Goal: Task Accomplishment & Management: Complete application form

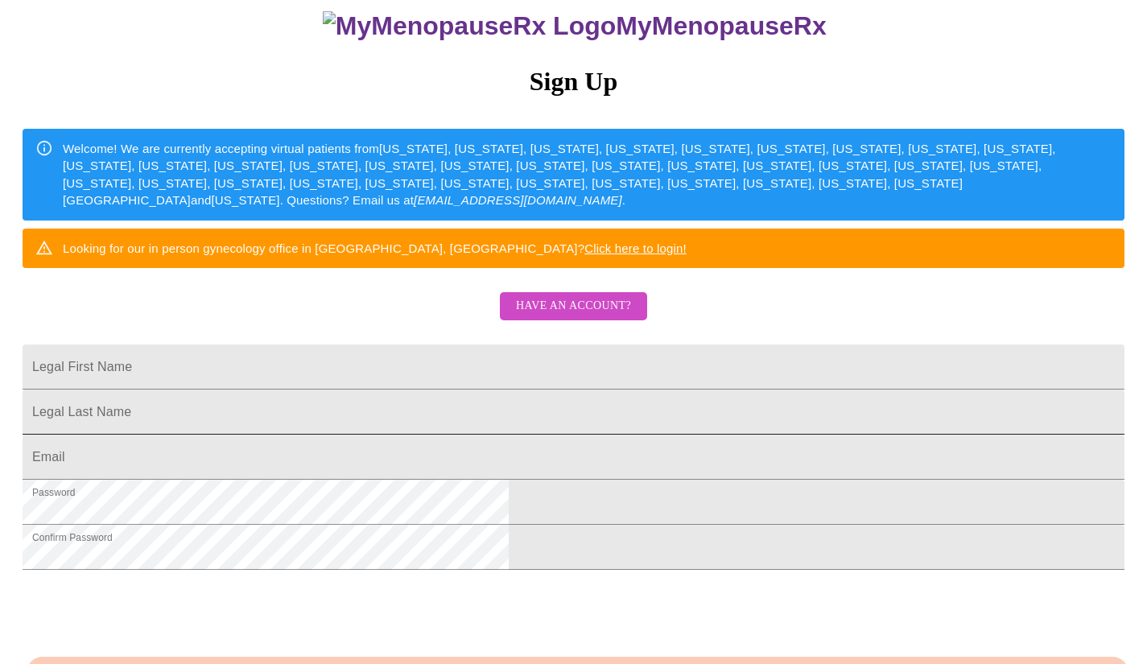
scroll to position [161, 0]
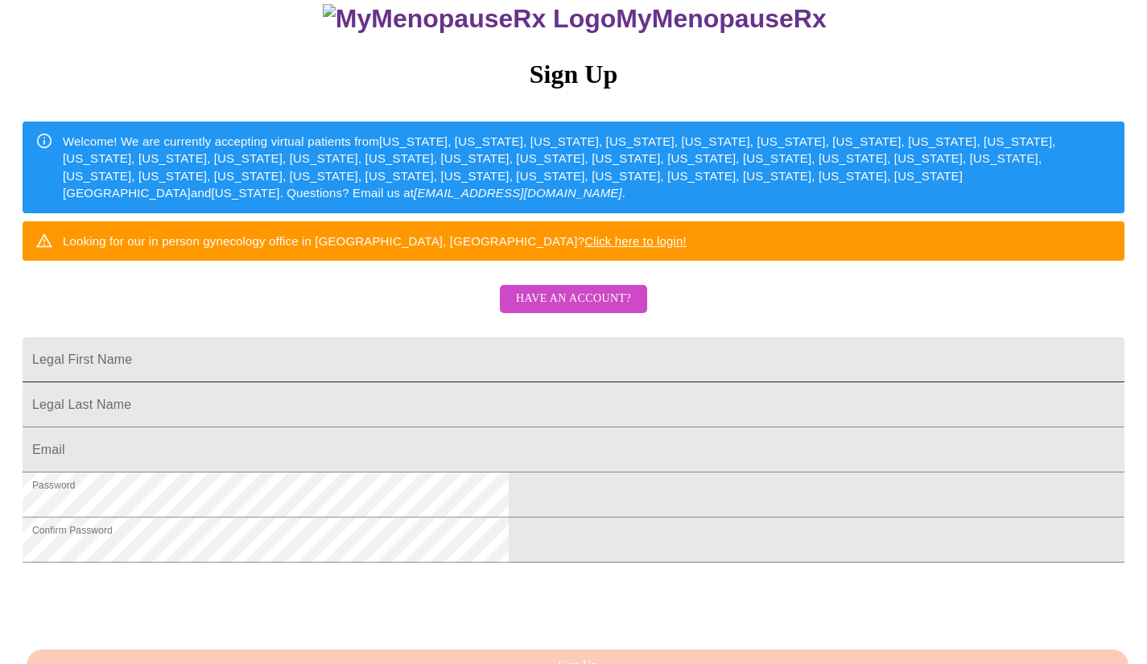
click at [427, 382] on input "Legal First Name" at bounding box center [574, 359] width 1102 height 45
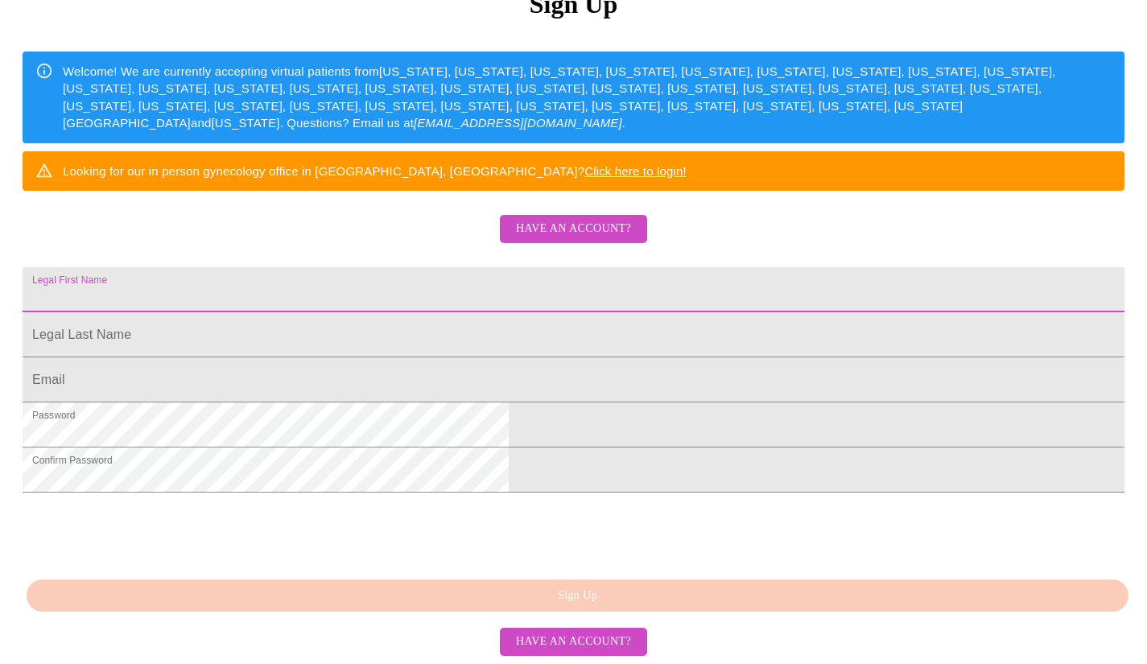
scroll to position [353, 0]
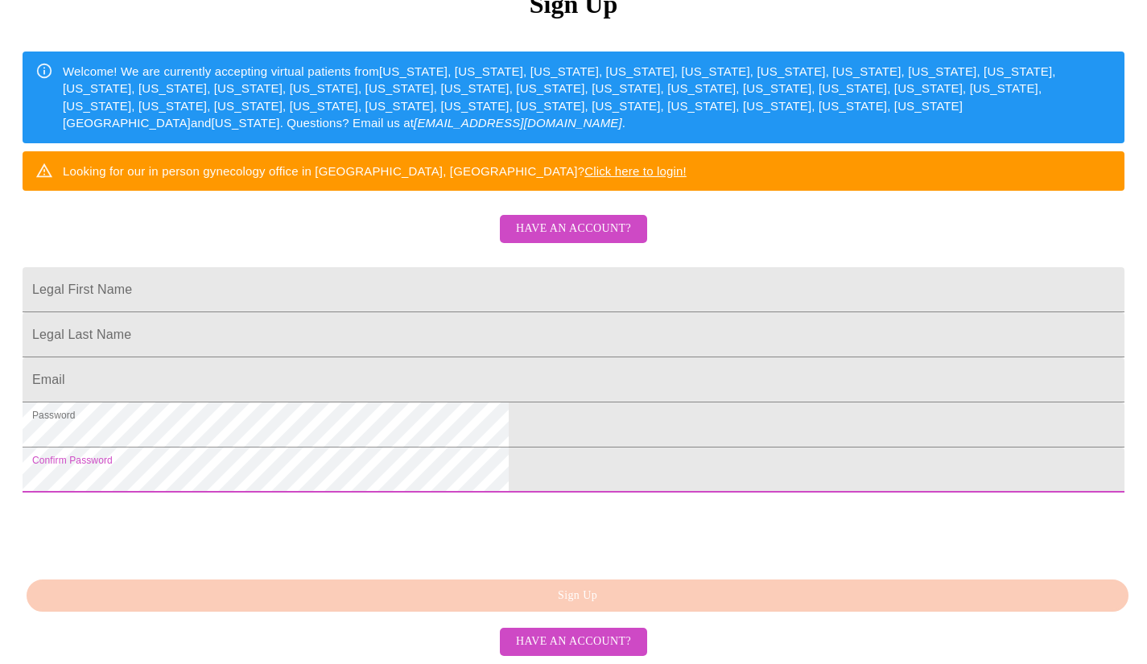
click at [270, 470] on html "MyMenopauseRx Sign Up Welcome! We are currently accepting virtual patients from…" at bounding box center [573, 174] width 1147 height 810
click at [589, 652] on button "Have an account?" at bounding box center [573, 642] width 147 height 28
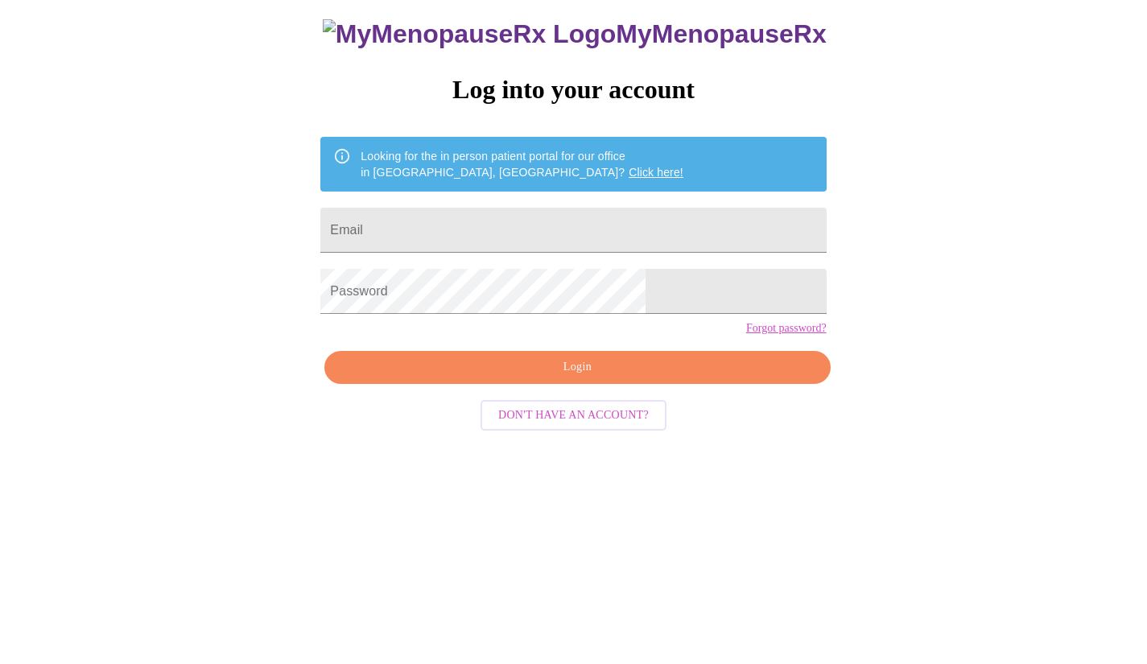
scroll to position [16, 0]
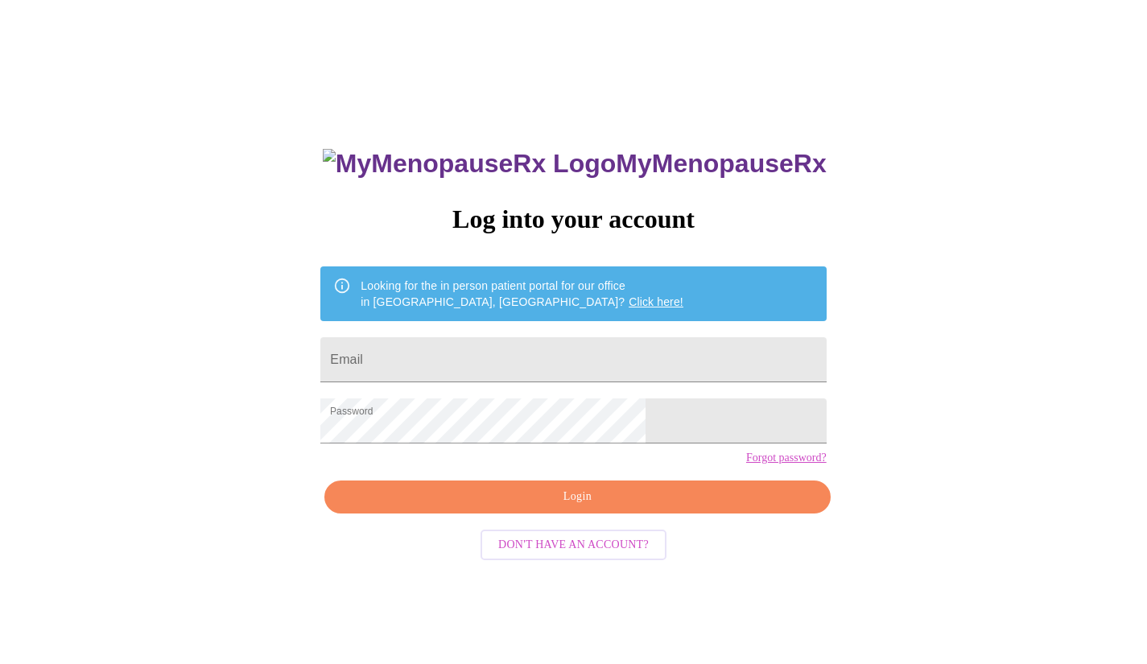
click at [492, 378] on form "Email" at bounding box center [573, 359] width 506 height 61
click at [477, 338] on input "Email" at bounding box center [573, 359] width 506 height 45
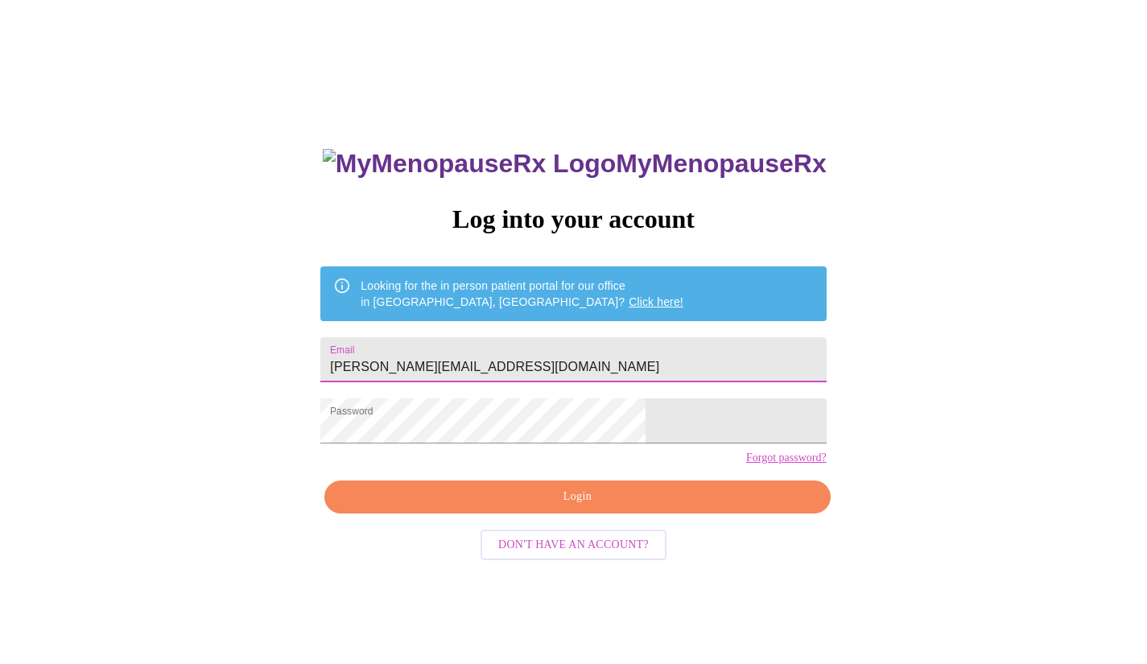
click at [530, 507] on span "Login" at bounding box center [577, 497] width 468 height 20
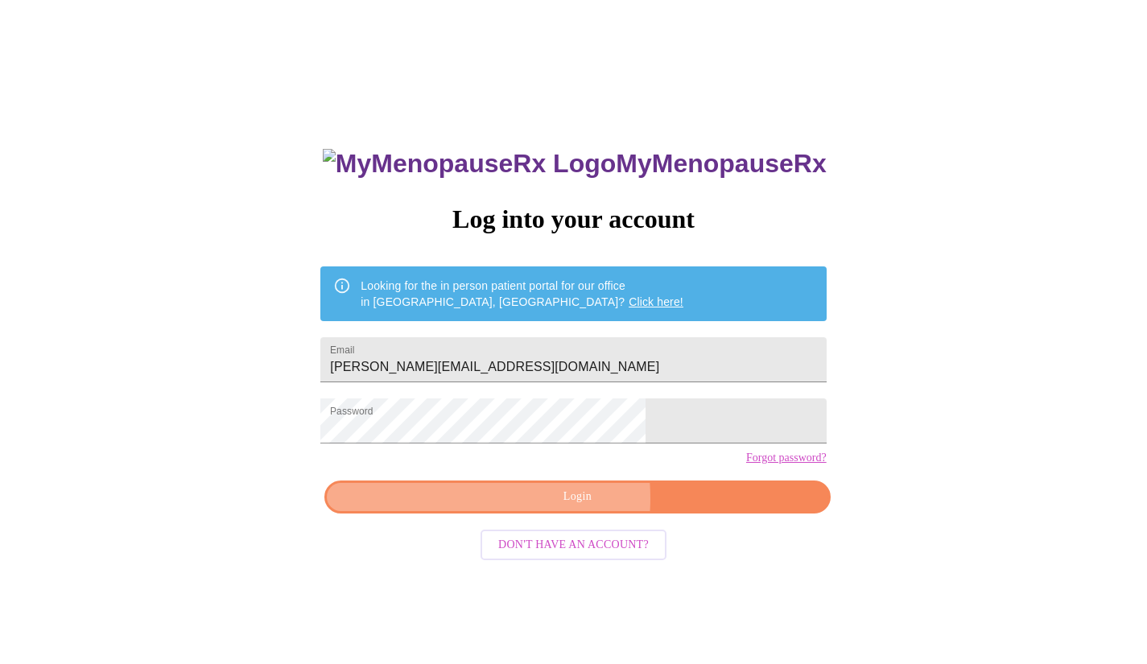
click at [535, 507] on span "Login" at bounding box center [577, 497] width 468 height 20
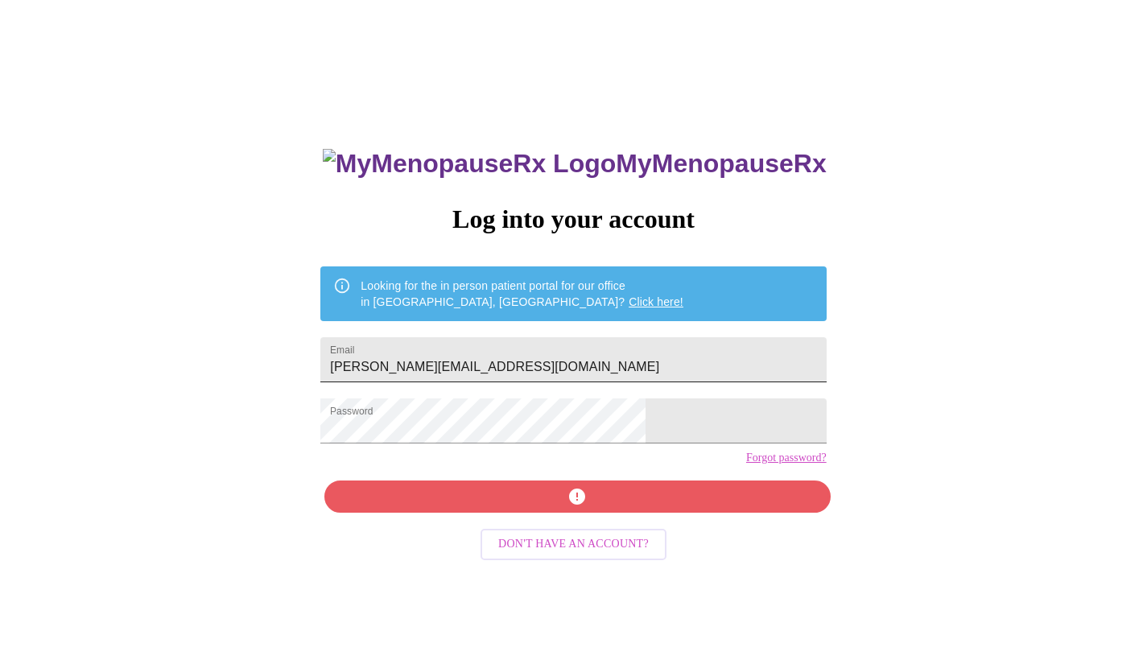
click at [611, 340] on input "[PERSON_NAME][EMAIL_ADDRESS][DOMAIN_NAME]" at bounding box center [573, 359] width 506 height 45
drag, startPoint x: 595, startPoint y: 353, endPoint x: 404, endPoint y: 362, distance: 191.0
click at [404, 362] on div "MyMenopauseRx Log into your account Looking for the in person patient portal fo…" at bounding box center [573, 455] width 538 height 664
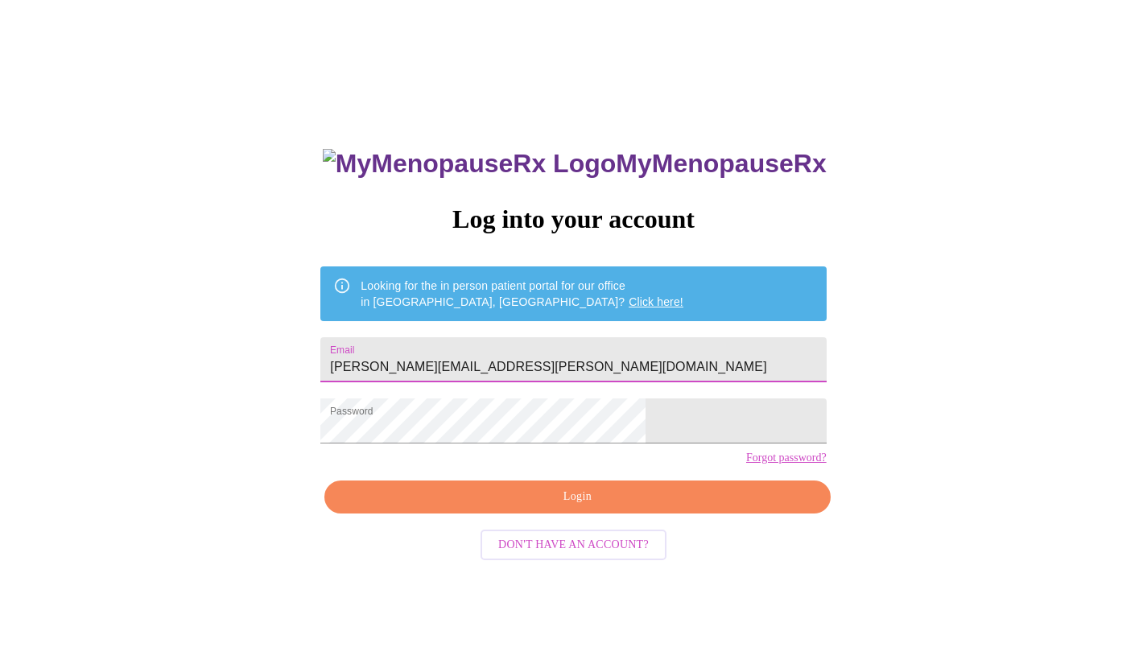
type input "[PERSON_NAME][EMAIL_ADDRESS][PERSON_NAME][DOMAIN_NAME]"
click at [460, 507] on span "Login" at bounding box center [577, 497] width 468 height 20
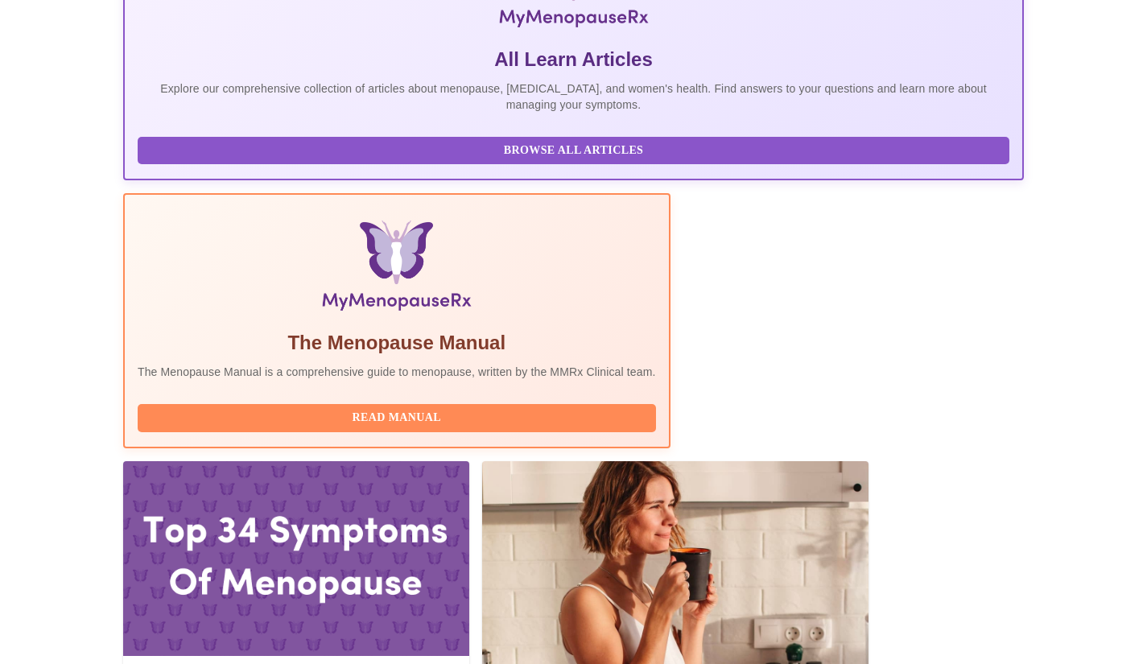
scroll to position [402, 0]
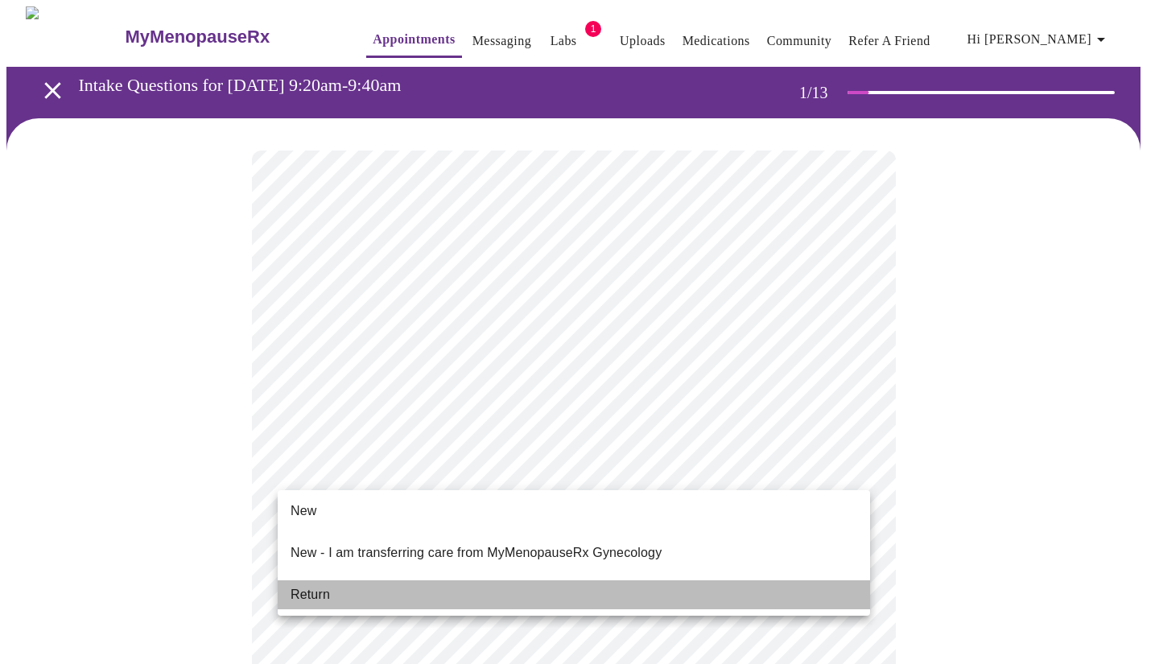
click at [340, 580] on li "Return" at bounding box center [574, 594] width 592 height 29
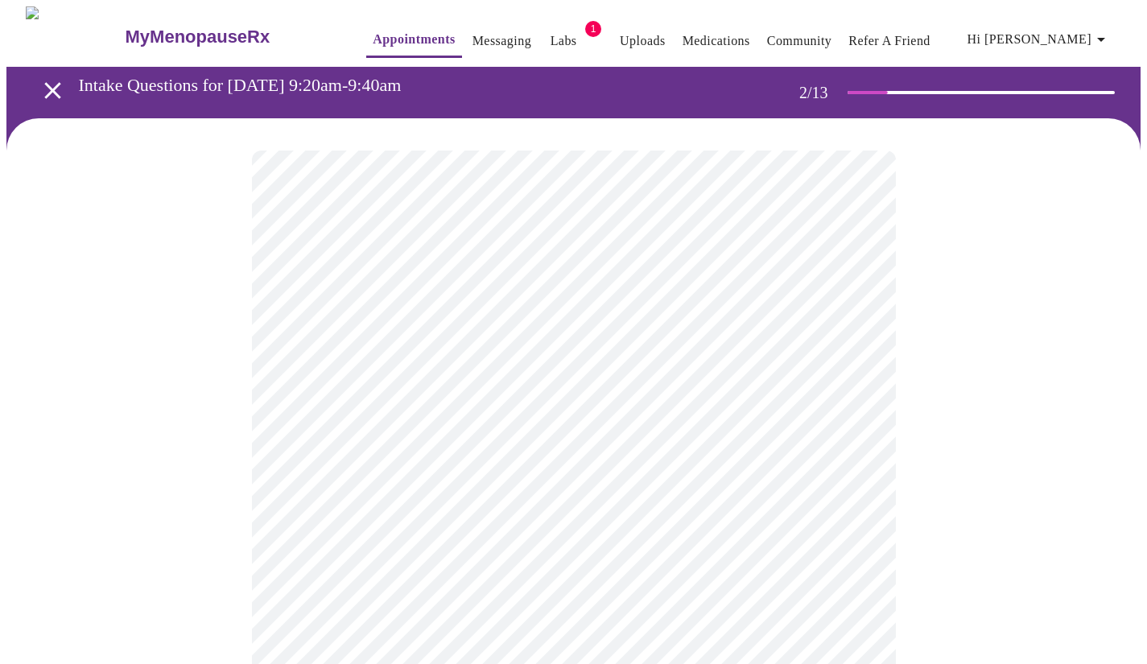
click at [483, 339] on body "MyMenopauseRx Appointments Messaging Labs 1 Uploads Medications Community Refer…" at bounding box center [573, 490] width 1134 height 968
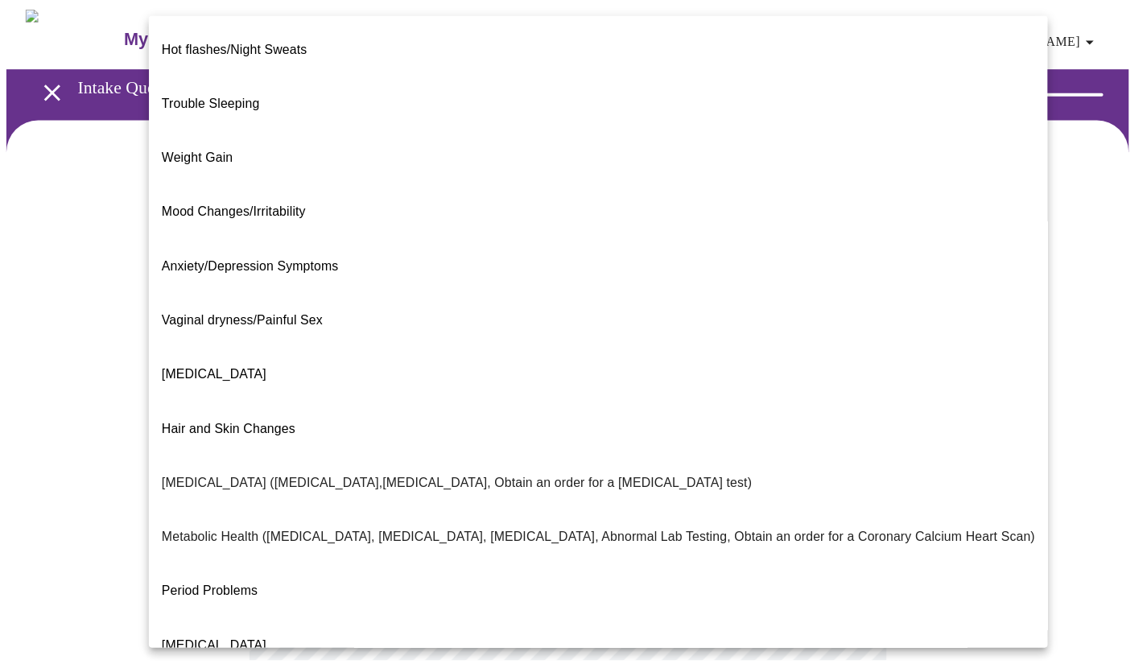
scroll to position [89, 0]
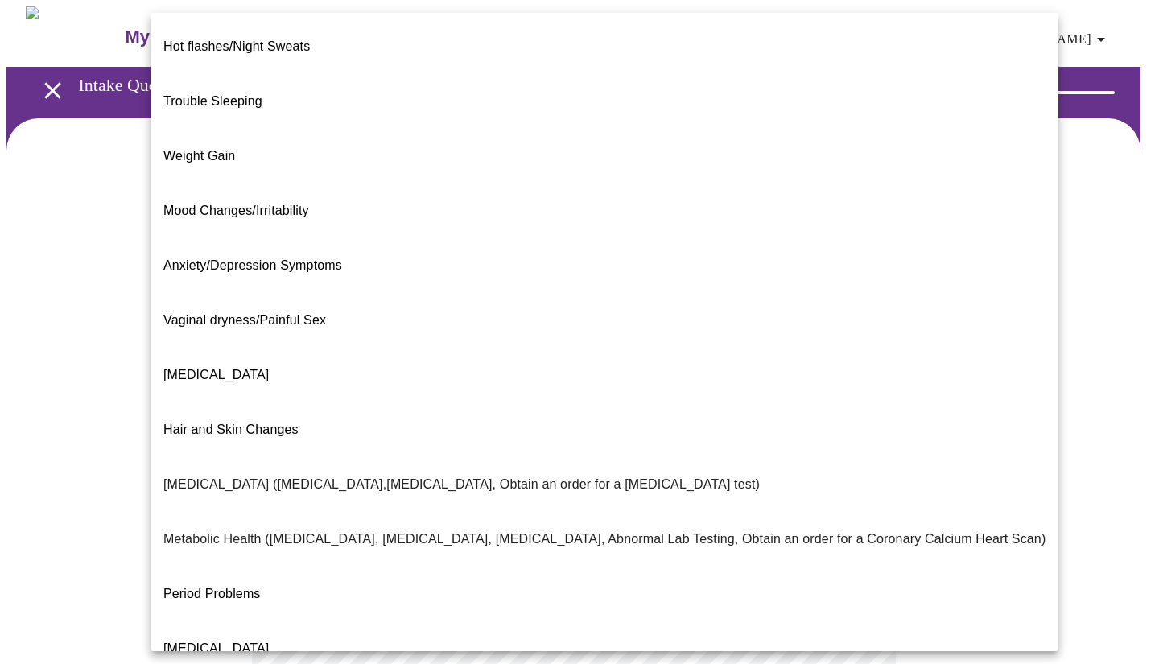
click at [210, 423] on span "Hair and Skin Changes" at bounding box center [230, 430] width 135 height 14
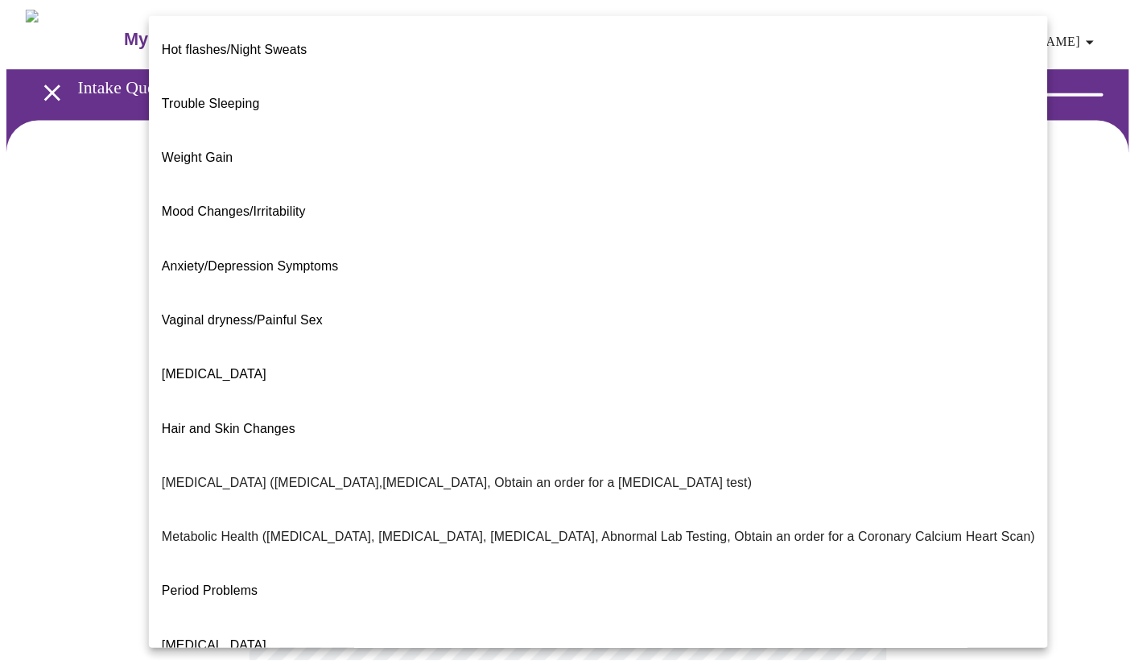
scroll to position [161, 0]
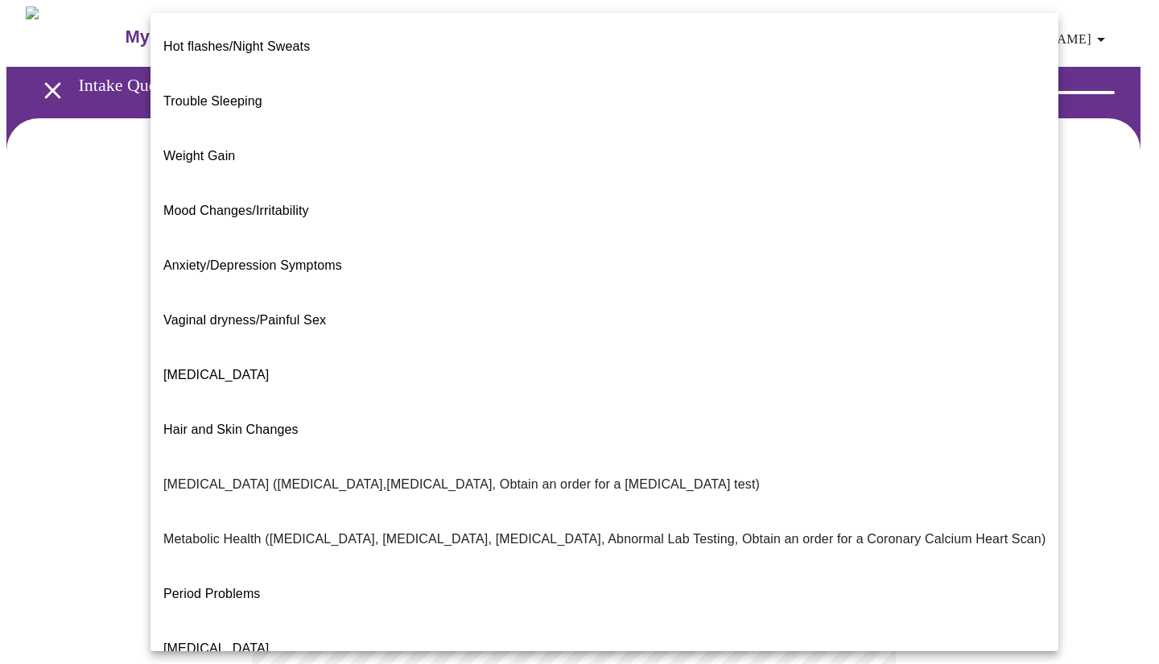
click at [334, 325] on body "MyMenopauseRx Appointments Messaging Labs 1 Uploads Medications Community Refer…" at bounding box center [579, 490] width 1146 height 968
click at [262, 111] on p "No - Please message your care coordinator that you would like to cancel your vr…" at bounding box center [212, 101] width 99 height 19
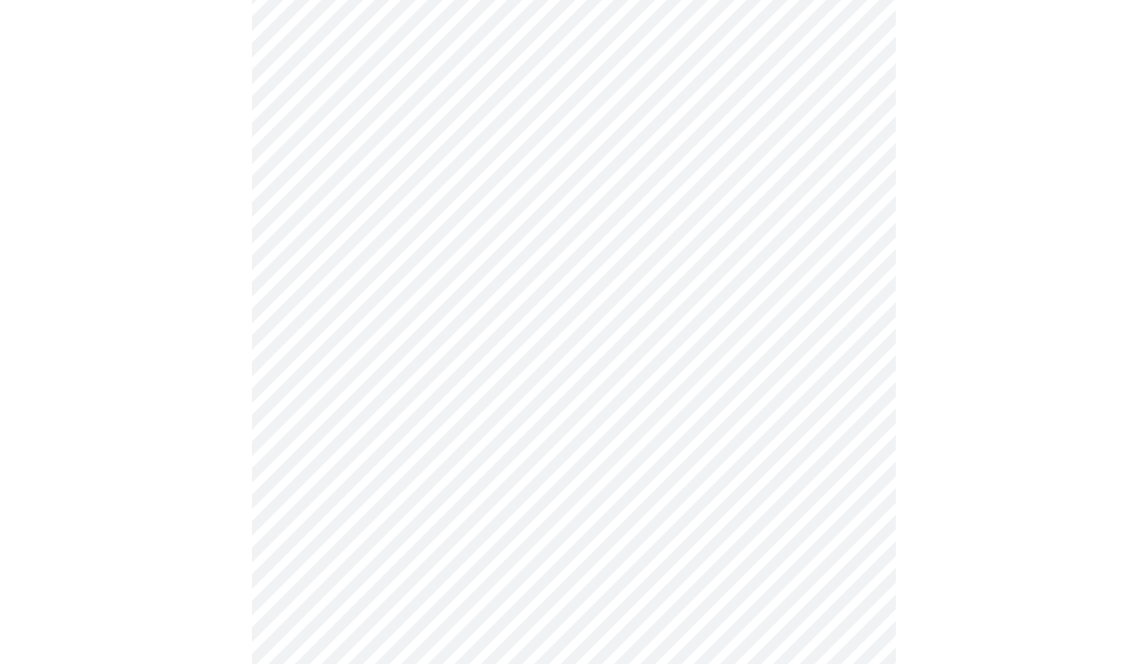
click at [217, 489] on div at bounding box center [573, 358] width 1134 height 802
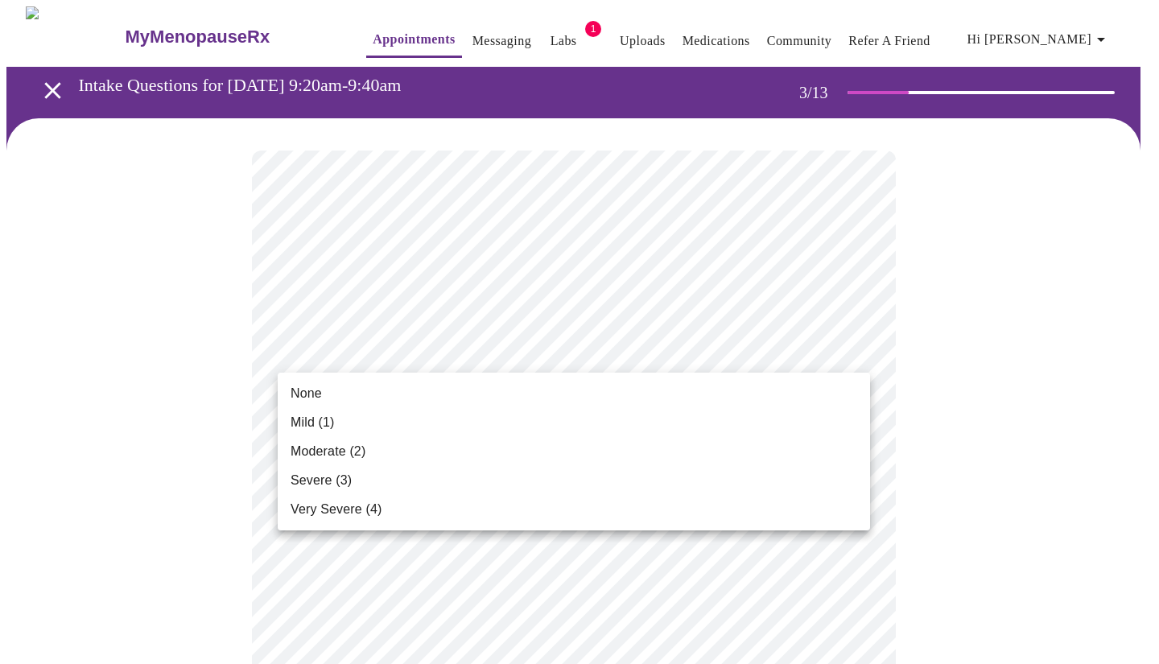
click at [341, 443] on span "Moderate (2)" at bounding box center [328, 451] width 75 height 19
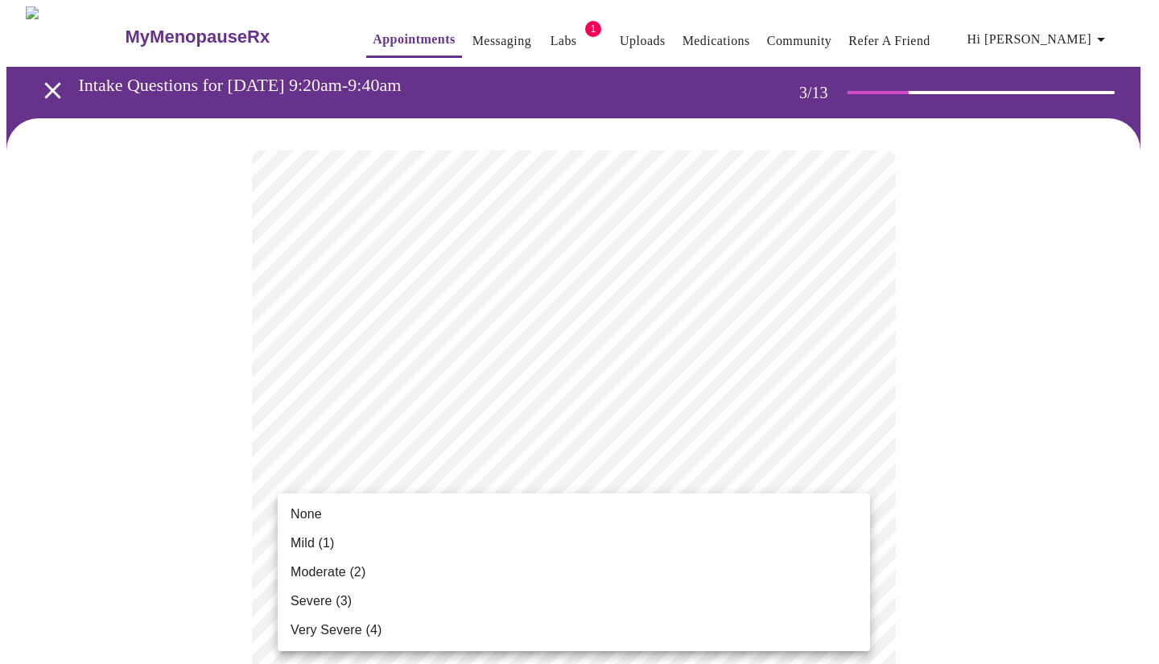
click at [333, 571] on span "Moderate (2)" at bounding box center [328, 572] width 75 height 19
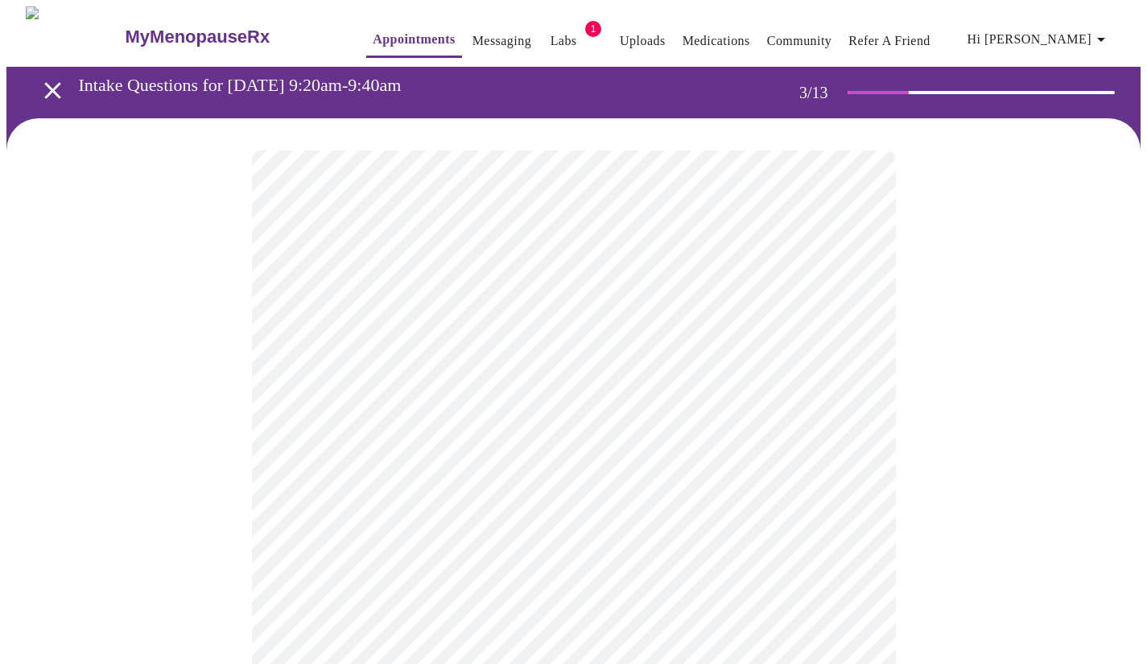
scroll to position [161, 0]
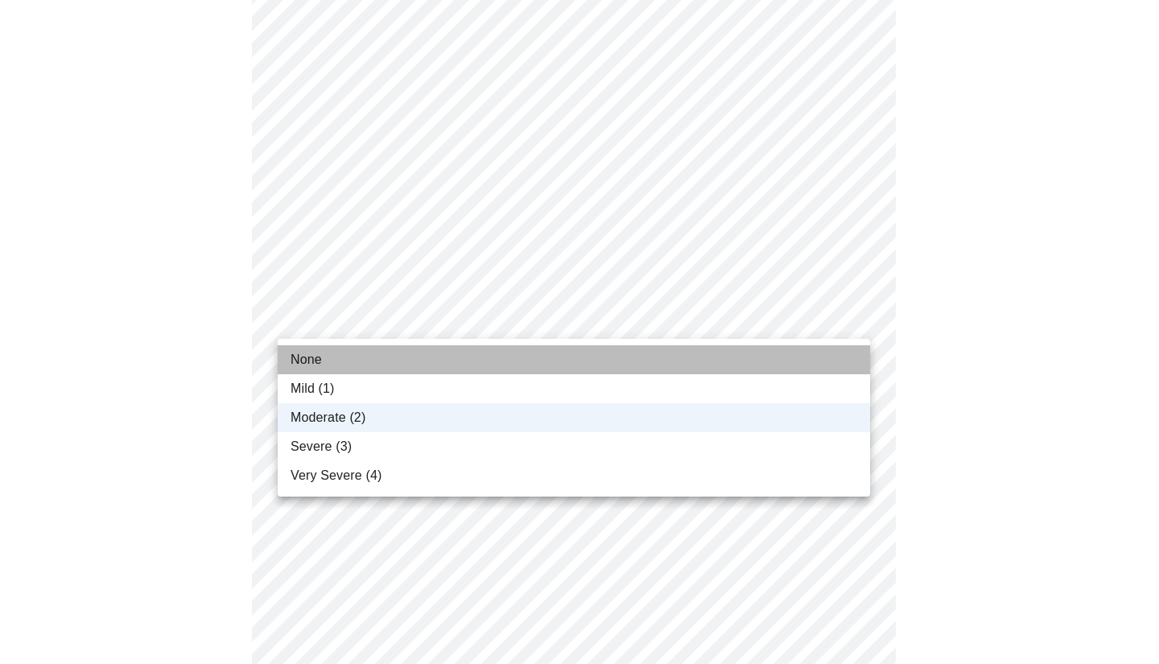
click at [359, 356] on li "None" at bounding box center [574, 359] width 592 height 29
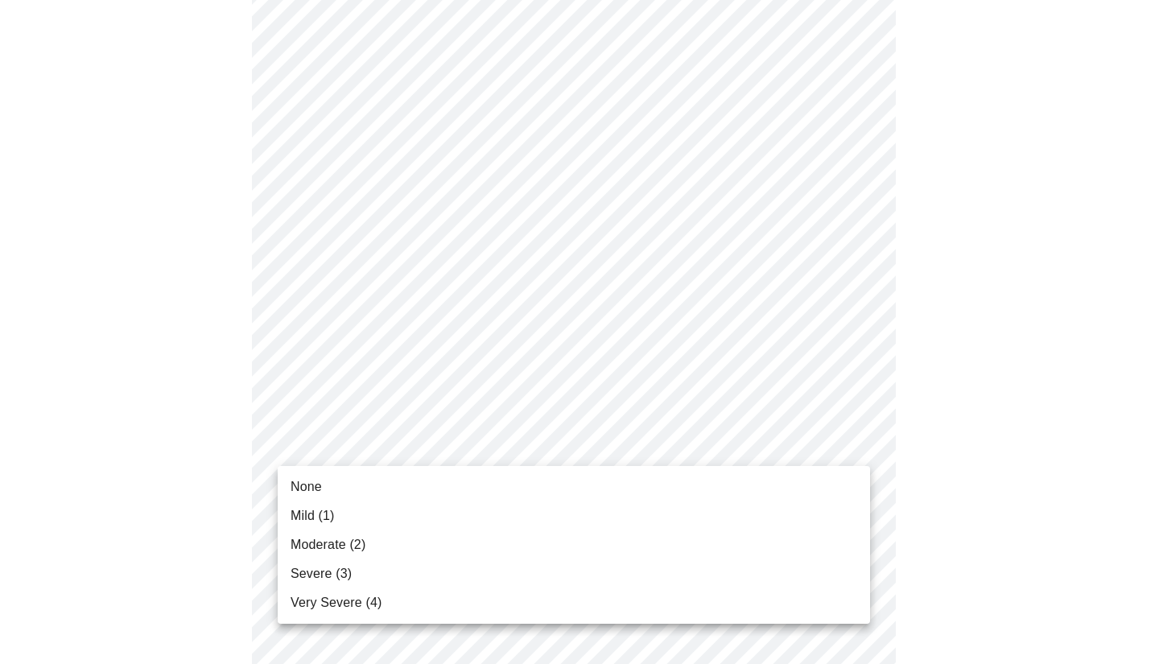
click at [348, 547] on span "Moderate (2)" at bounding box center [328, 544] width 75 height 19
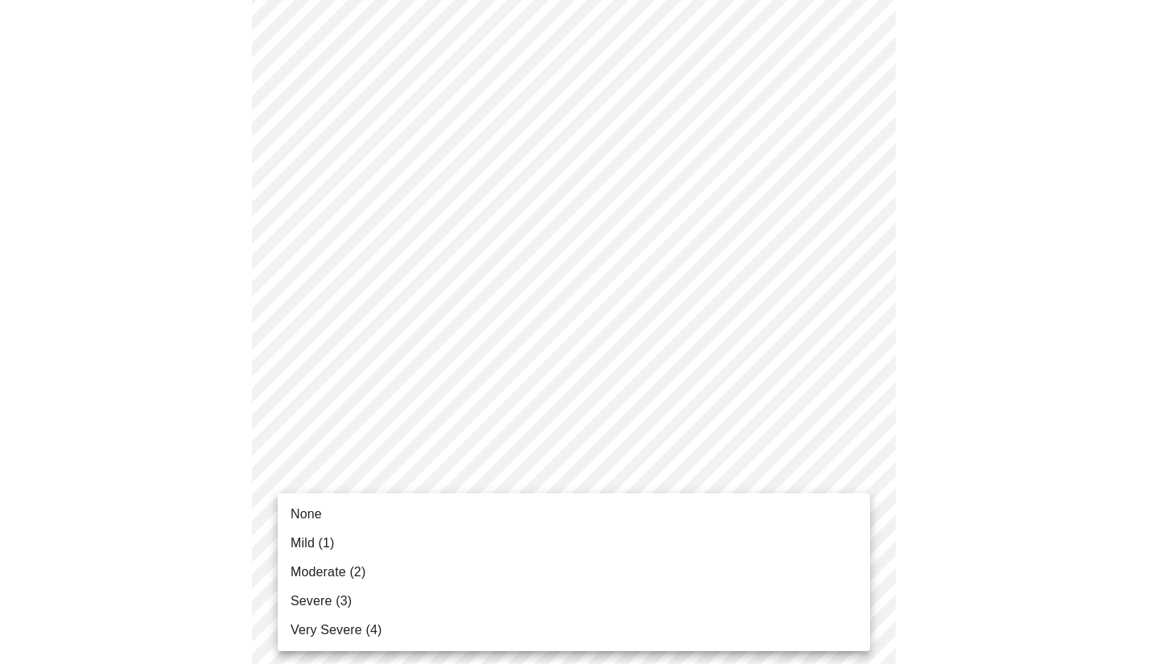
drag, startPoint x: 346, startPoint y: 546, endPoint x: 340, endPoint y: 576, distance: 30.3
click at [340, 576] on span "Moderate (2)" at bounding box center [328, 572] width 75 height 19
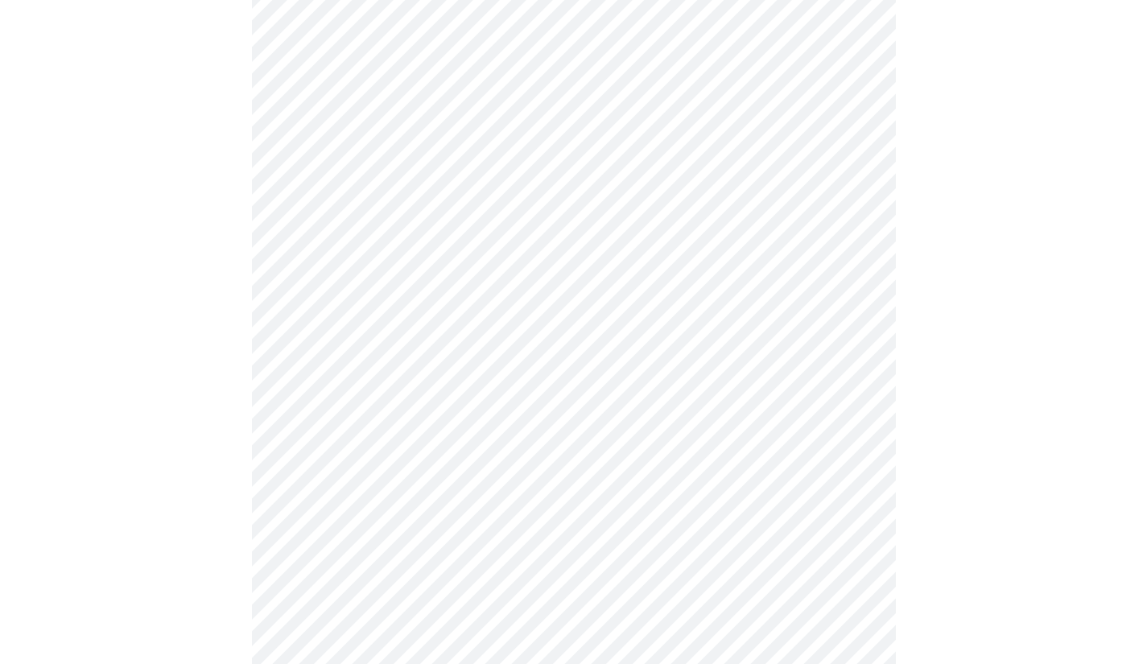
scroll to position [402, 0]
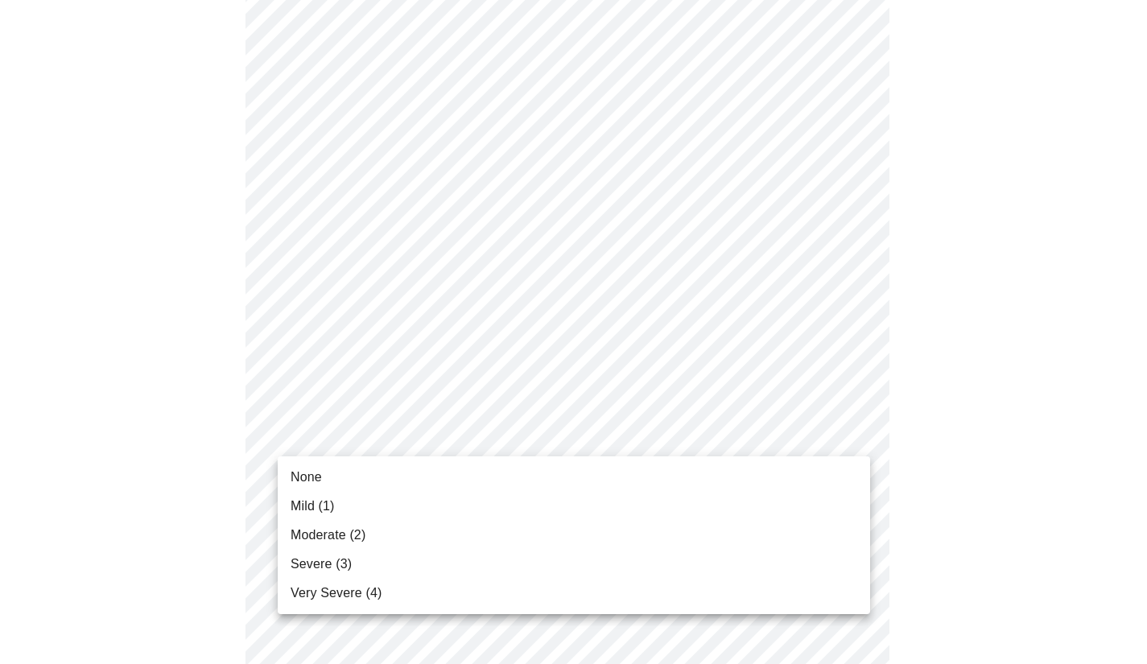
click at [337, 439] on body "MyMenopauseRx Appointments Messaging Labs 1 Uploads Medications Community Refer…" at bounding box center [573, 629] width 1134 height 2051
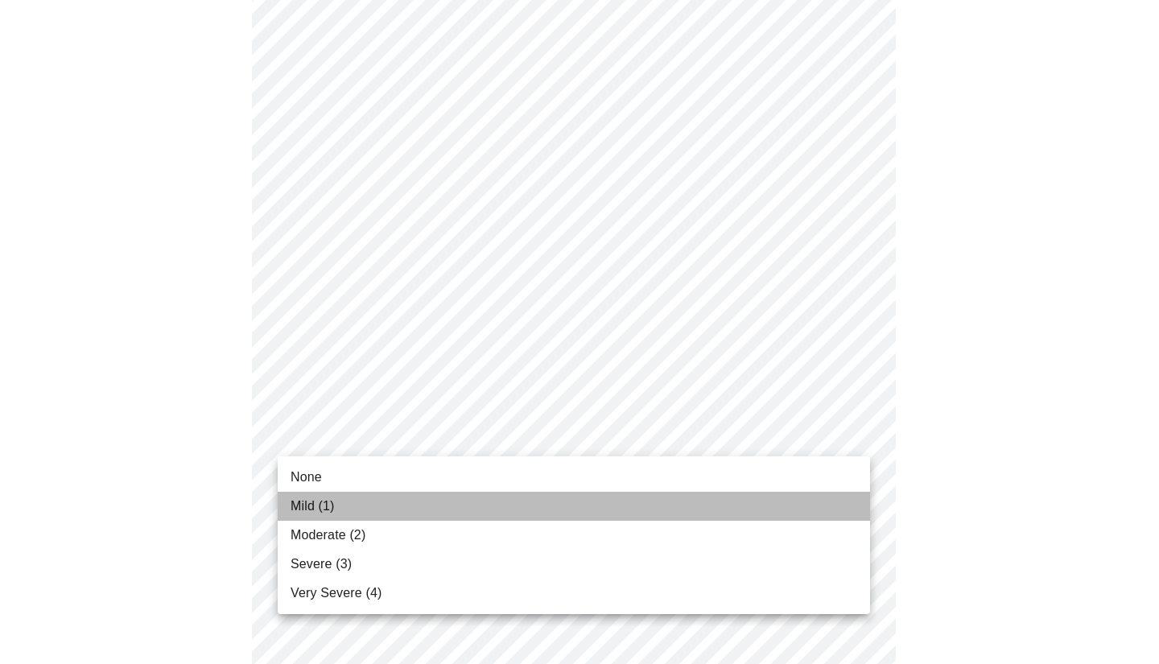
click at [320, 505] on span "Mild (1)" at bounding box center [313, 506] width 44 height 19
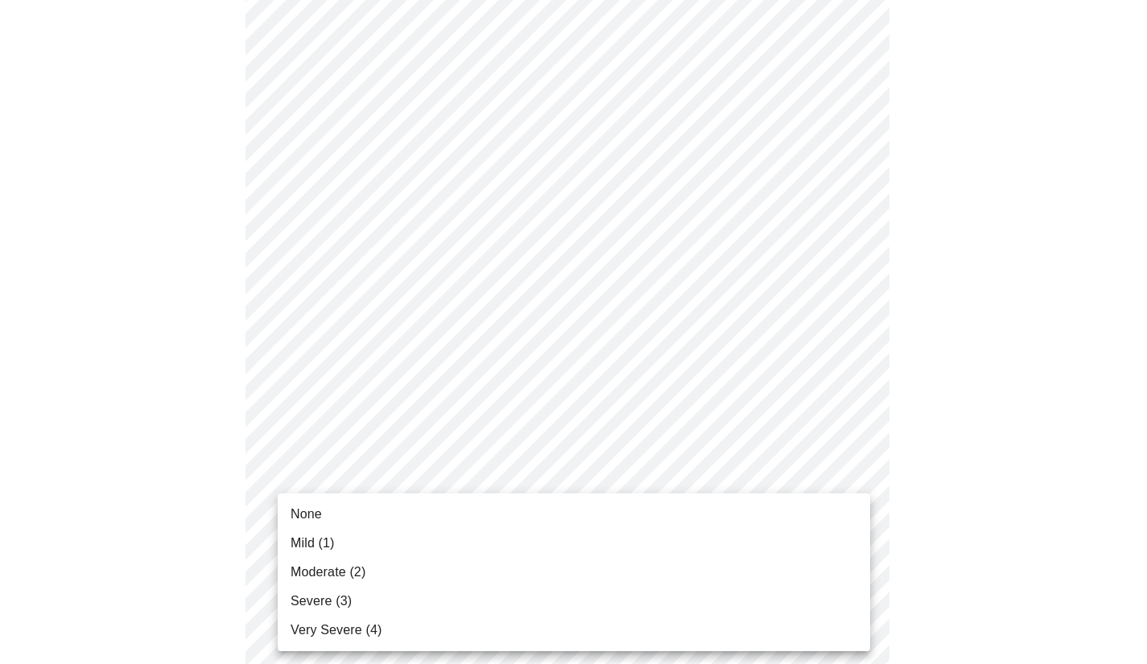
click at [336, 539] on body "MyMenopauseRx Appointments Messaging Labs 1 Uploads Medications Community Refer…" at bounding box center [573, 618] width 1134 height 2028
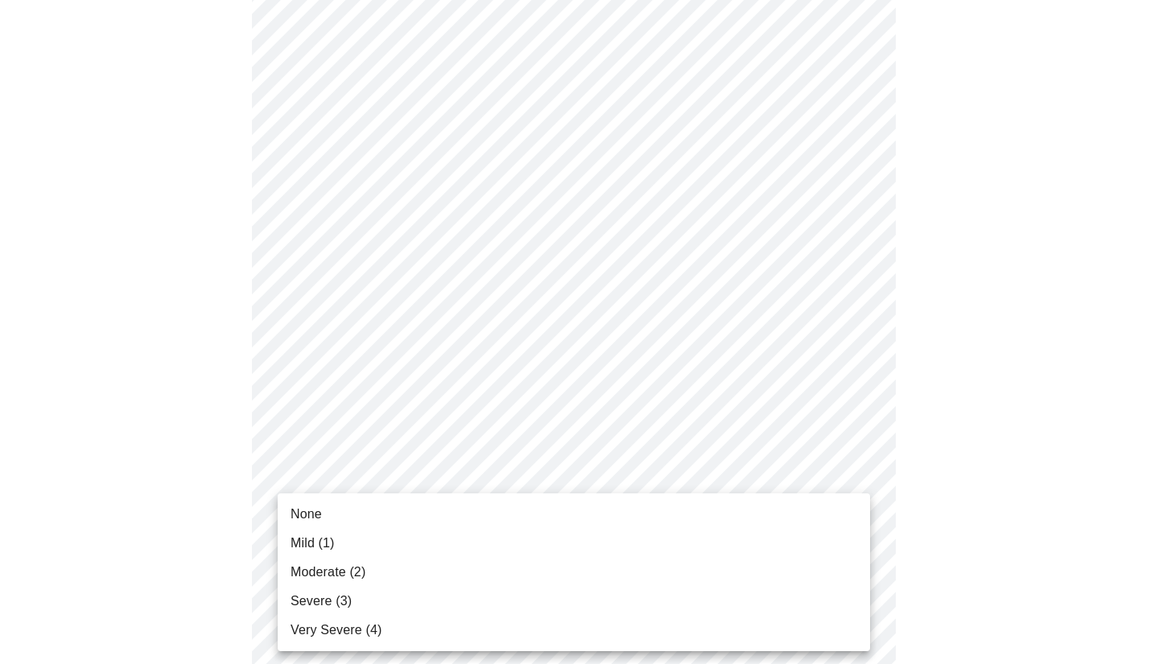
click at [331, 576] on span "Moderate (2)" at bounding box center [328, 572] width 75 height 19
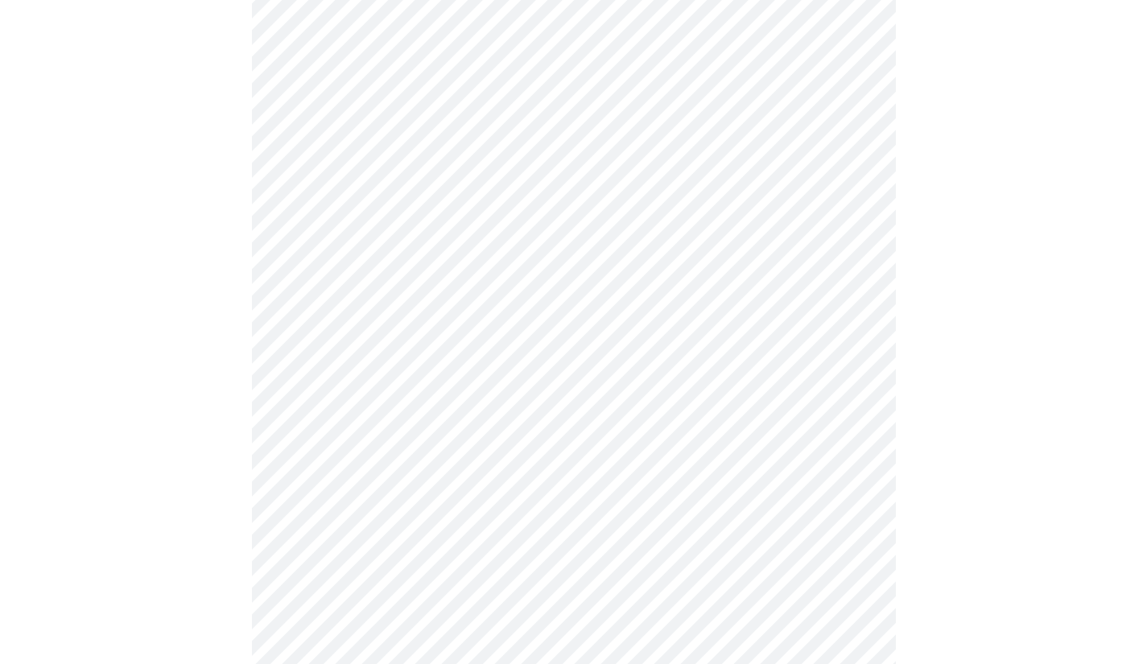
scroll to position [644, 0]
click at [340, 420] on body "MyMenopauseRx Appointments Messaging Labs 1 Uploads Medications Community Refer…" at bounding box center [573, 365] width 1134 height 2006
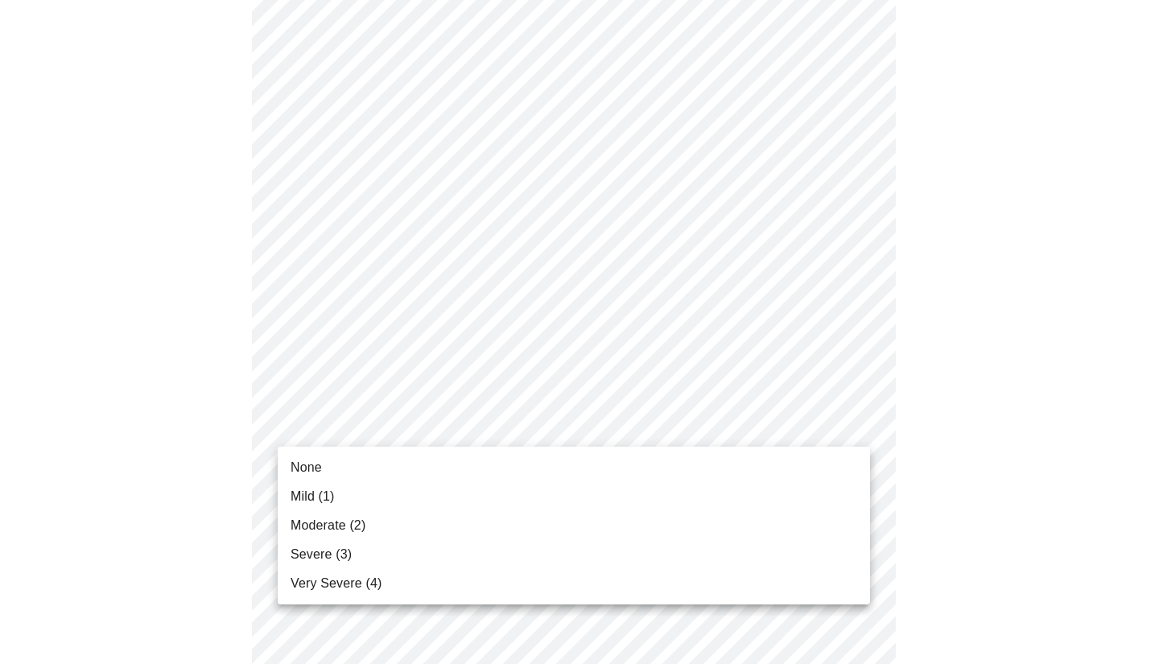
click at [336, 534] on span "Moderate (2)" at bounding box center [328, 525] width 75 height 19
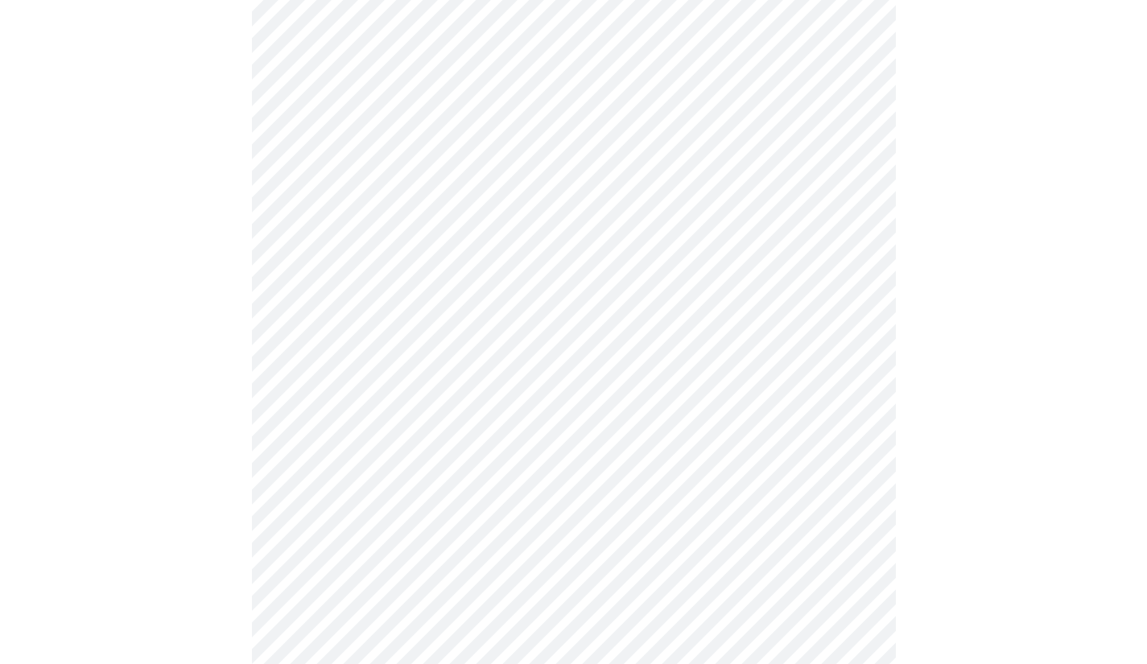
click at [338, 553] on body "MyMenopauseRx Appointments Messaging Labs 1 Uploads Medications Community Refer…" at bounding box center [573, 353] width 1134 height 1983
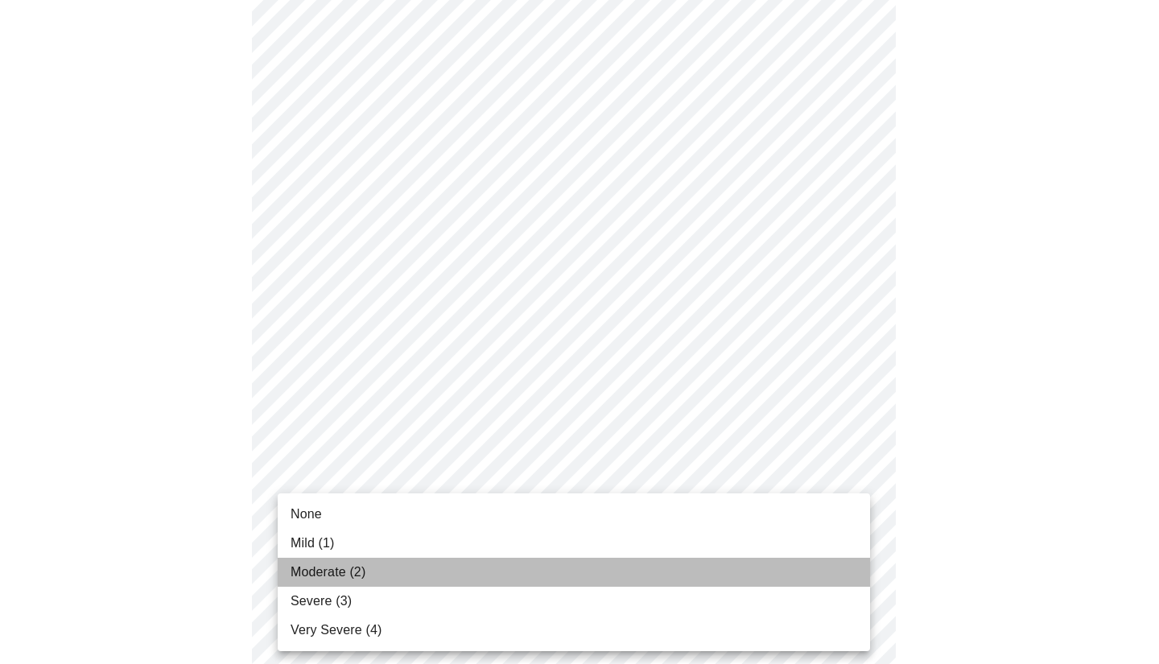
click at [336, 575] on span "Moderate (2)" at bounding box center [328, 572] width 75 height 19
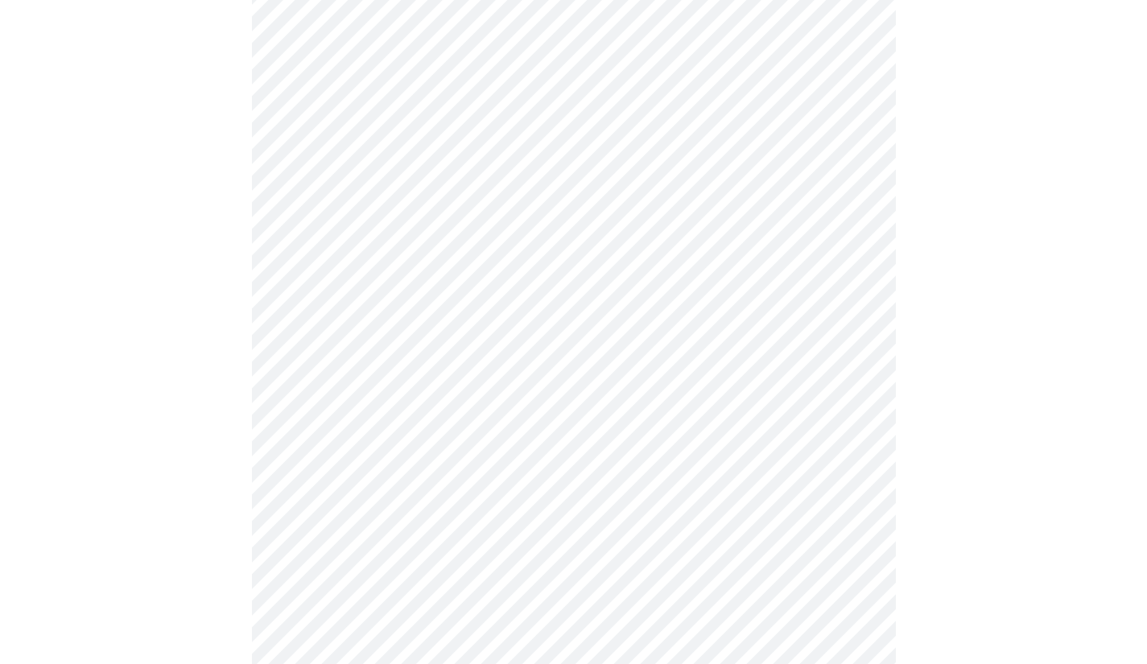
scroll to position [885, 0]
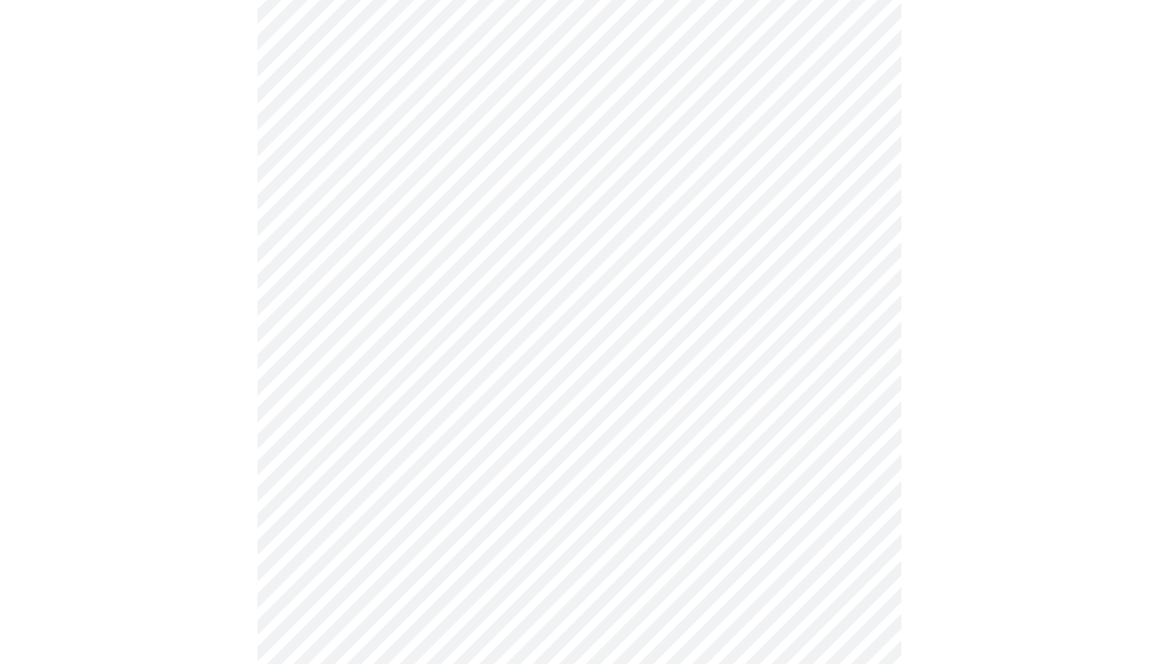
click at [342, 442] on body "MyMenopauseRx Appointments Messaging Labs 1 Uploads Medications Community Refer…" at bounding box center [579, 101] width 1146 height 1961
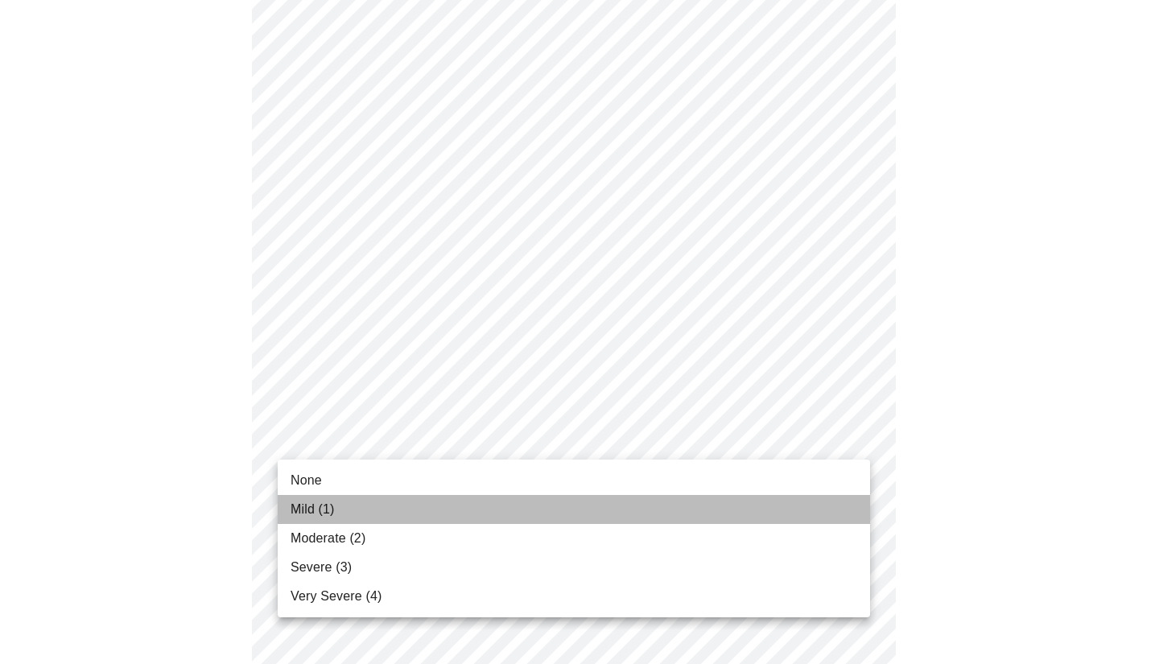
click at [334, 510] on span "Mild (1)" at bounding box center [313, 509] width 44 height 19
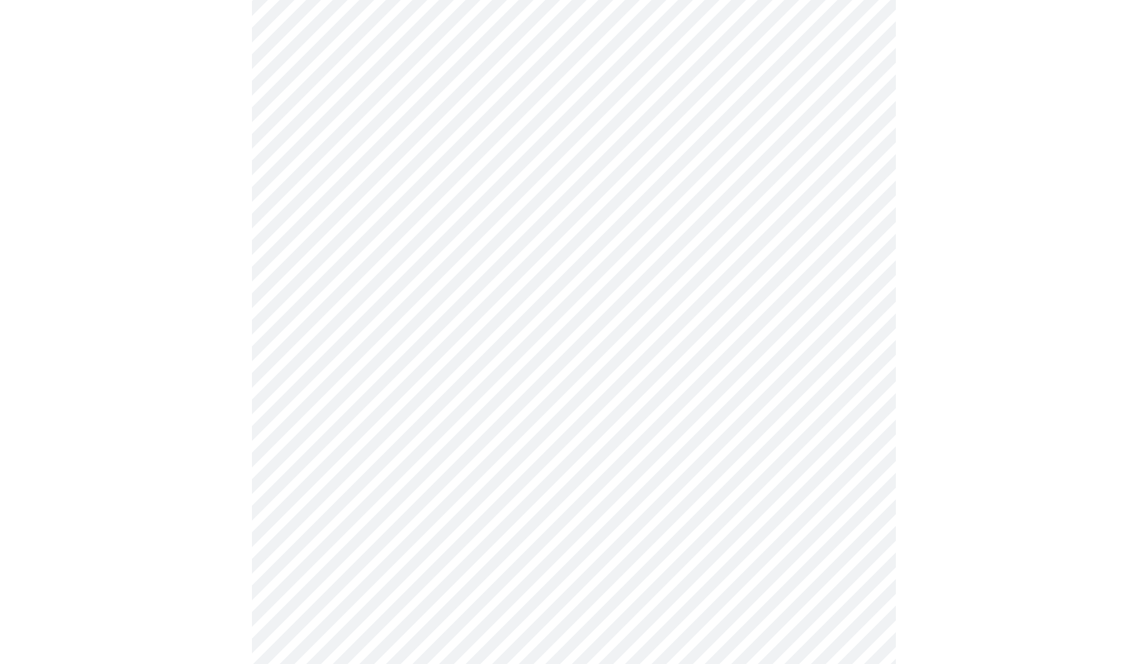
scroll to position [966, 0]
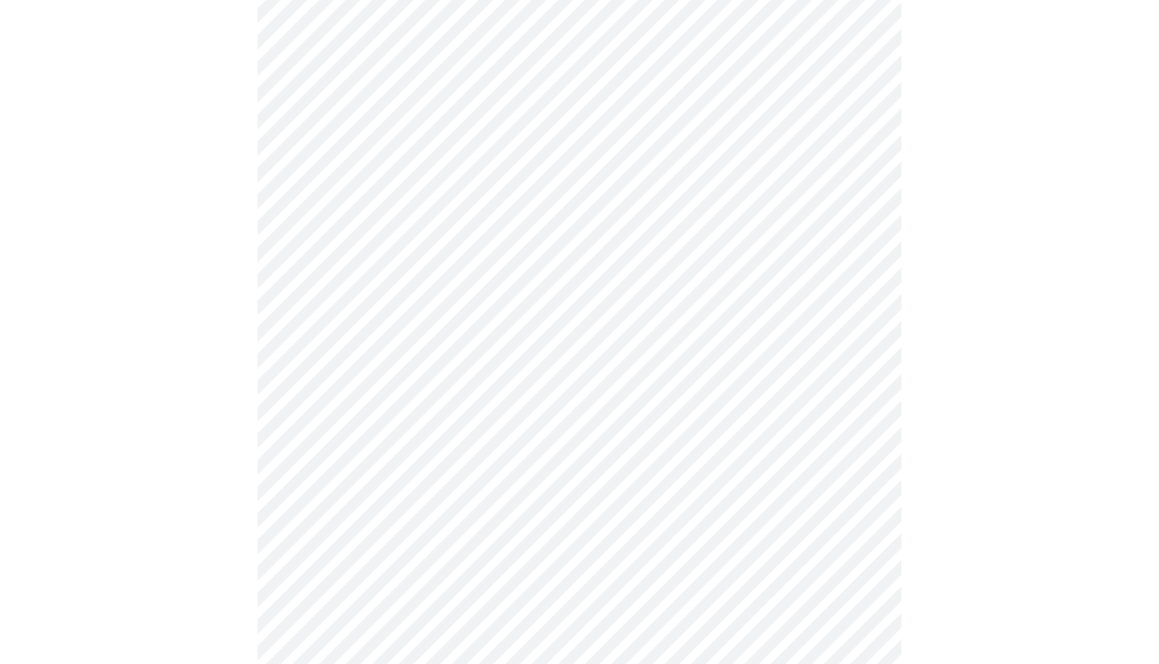
click at [338, 485] on body "MyMenopauseRx Appointments Messaging Labs 1 Uploads Medications Community Refer…" at bounding box center [579, 10] width 1146 height 1938
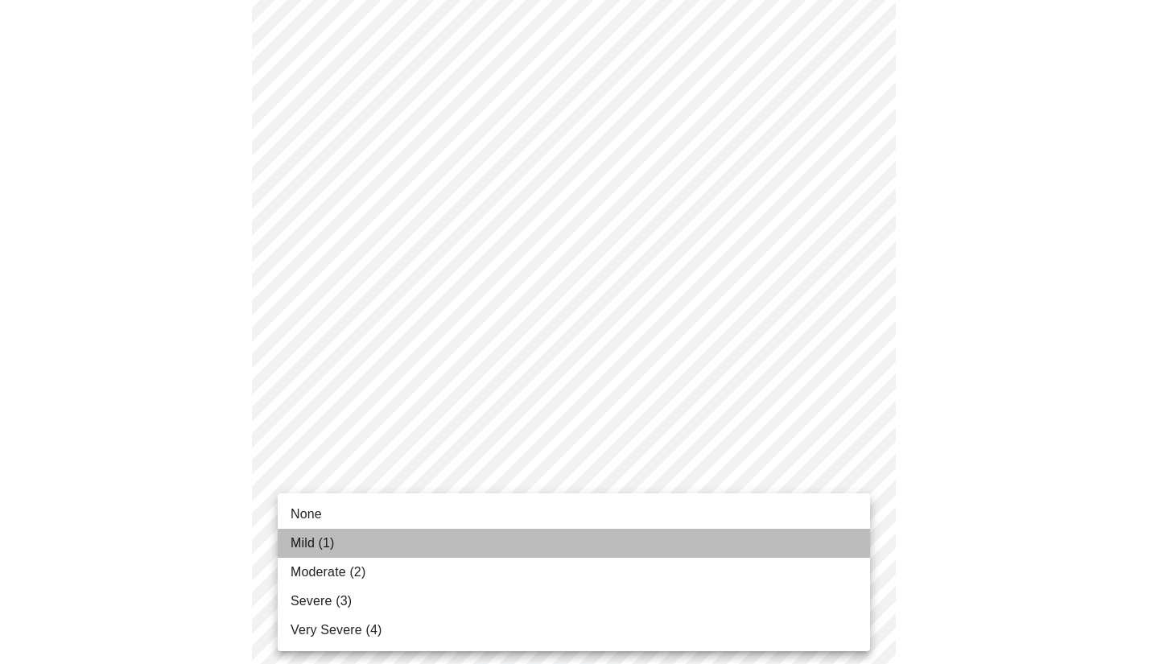
click at [333, 543] on span "Mild (1)" at bounding box center [313, 543] width 44 height 19
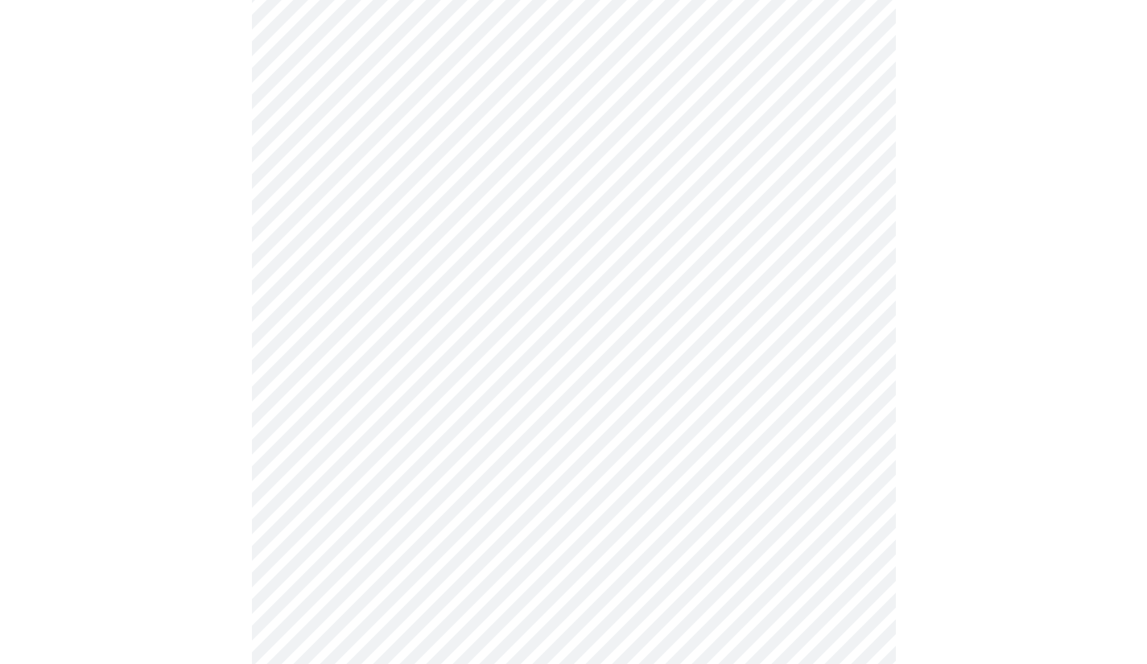
scroll to position [1127, 0]
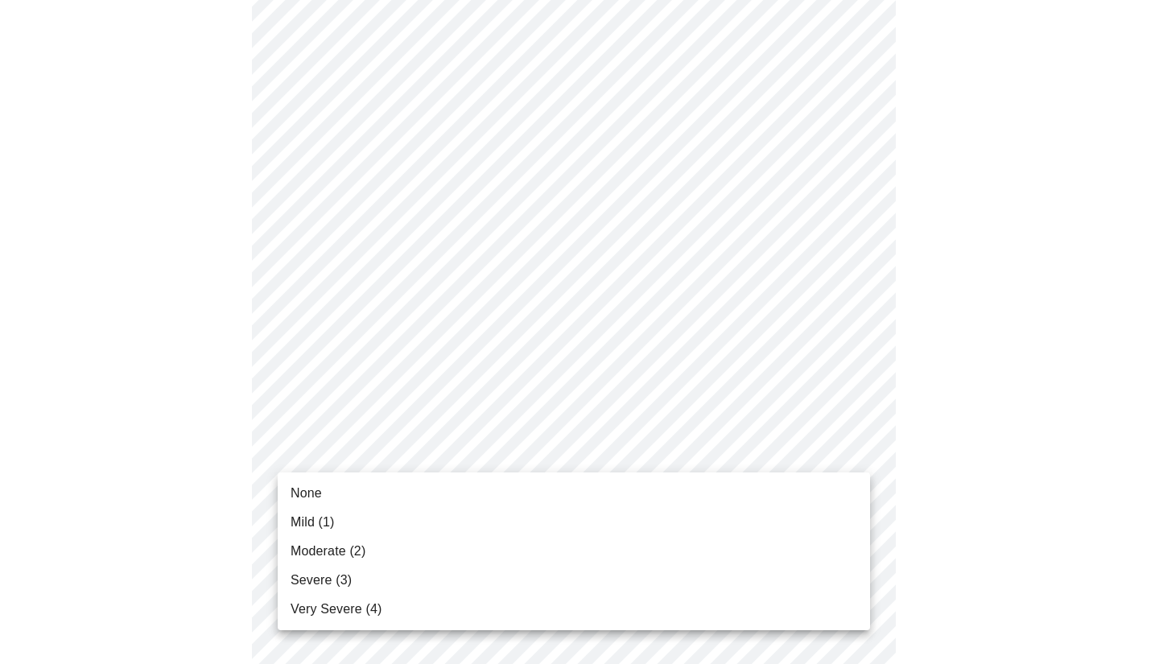
click at [327, 522] on span "Mild (1)" at bounding box center [313, 522] width 44 height 19
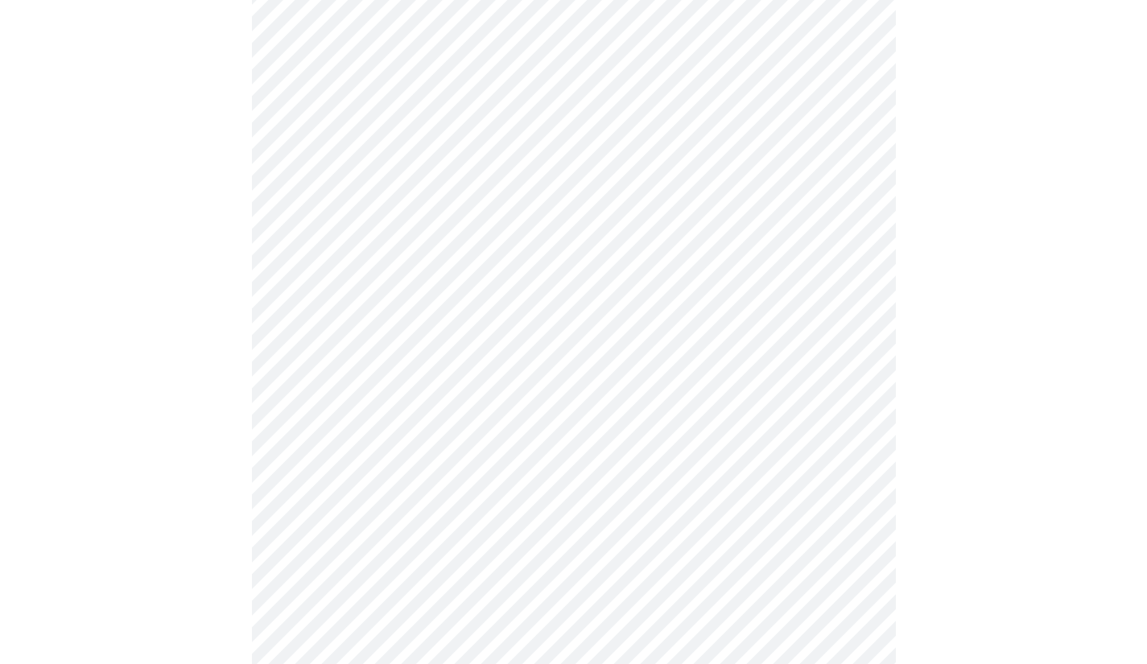
scroll to position [644, 0]
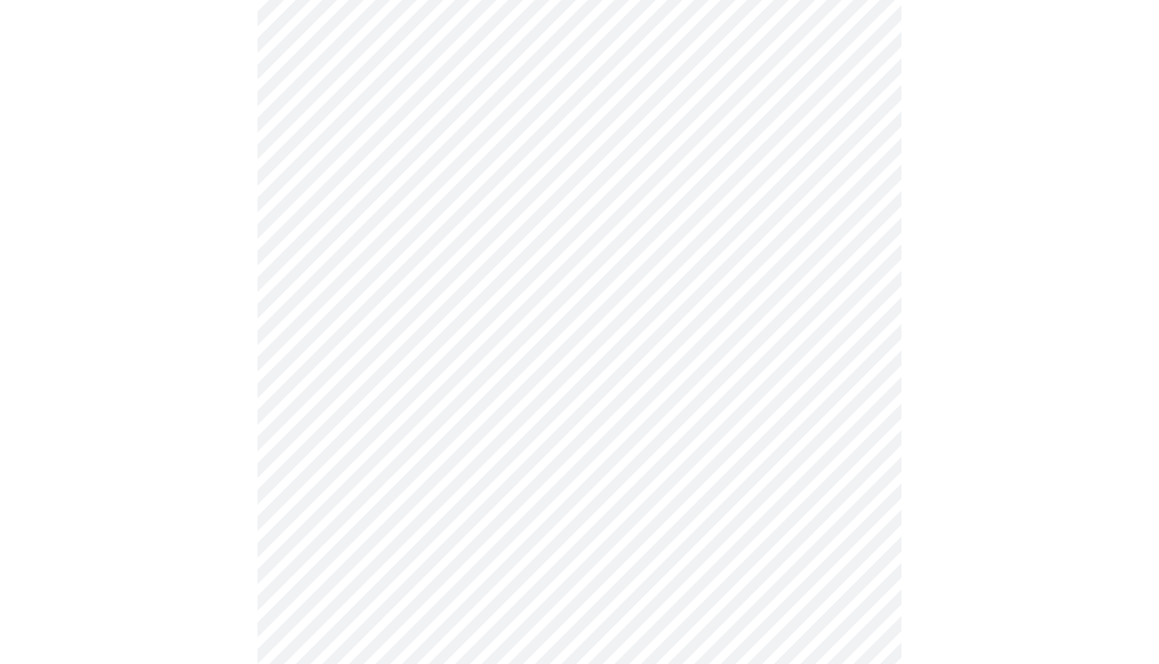
click at [513, 353] on body "MyMenopauseRx Appointments Messaging Labs 1 Uploads Medications Community Refer…" at bounding box center [579, 156] width 1146 height 1589
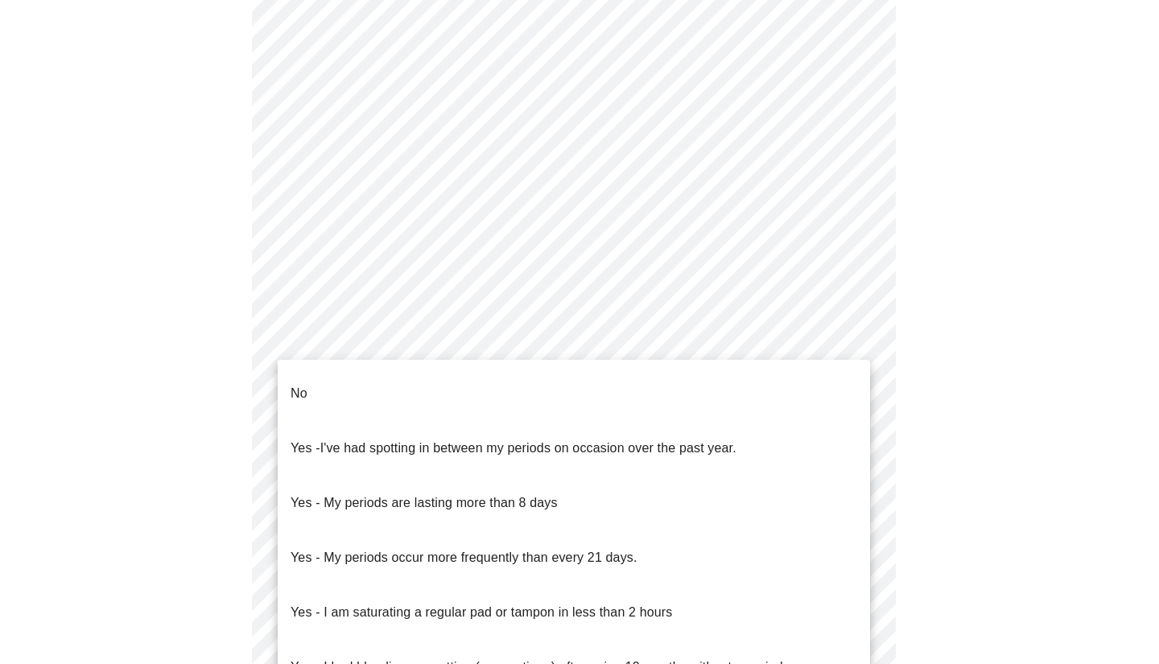
click at [455, 390] on li "No" at bounding box center [574, 393] width 592 height 55
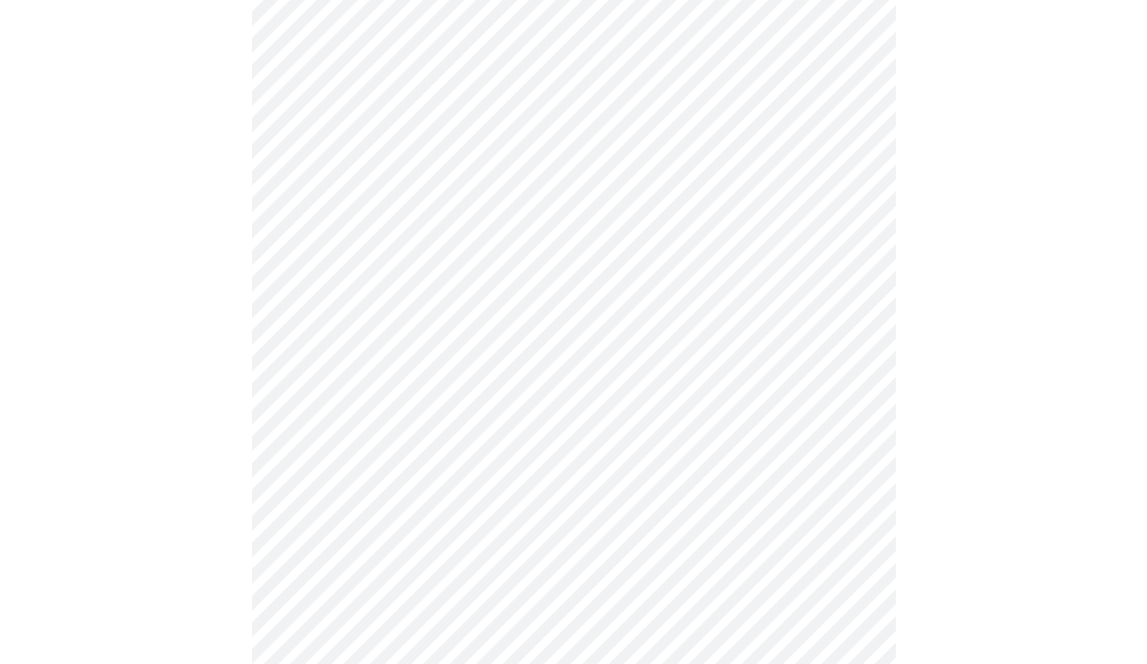
click at [444, 455] on body "MyMenopauseRx Appointments Messaging Labs 1 Uploads Medications Community Refer…" at bounding box center [573, 151] width 1134 height 1579
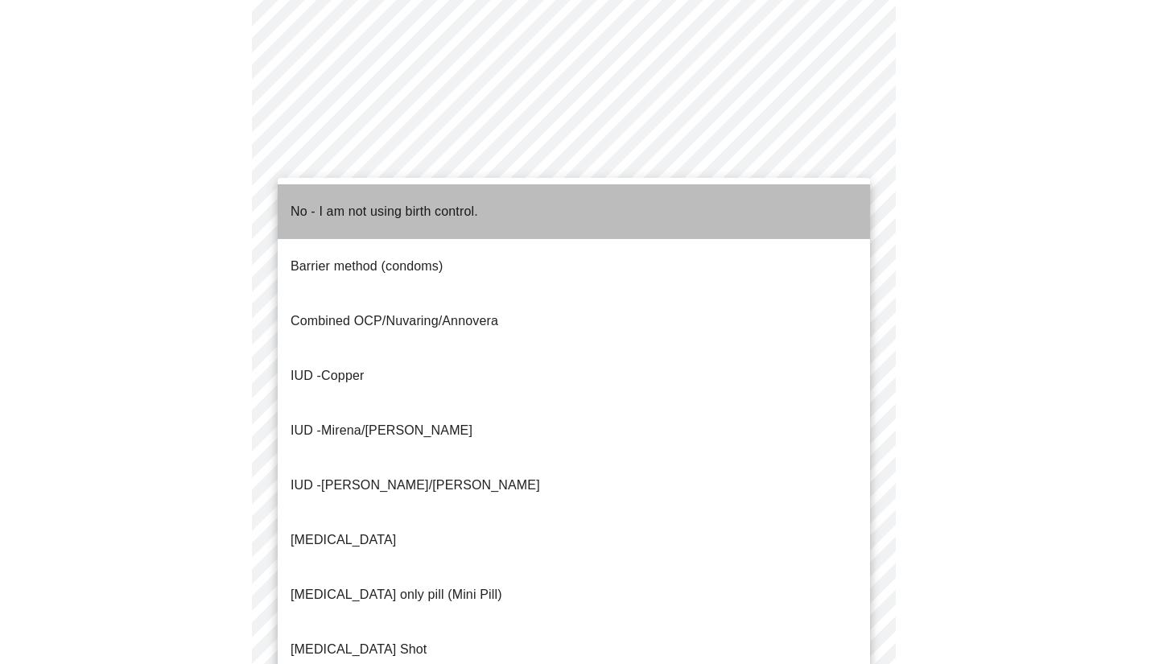
click at [375, 205] on p "No - I am not using birth control." at bounding box center [385, 211] width 188 height 19
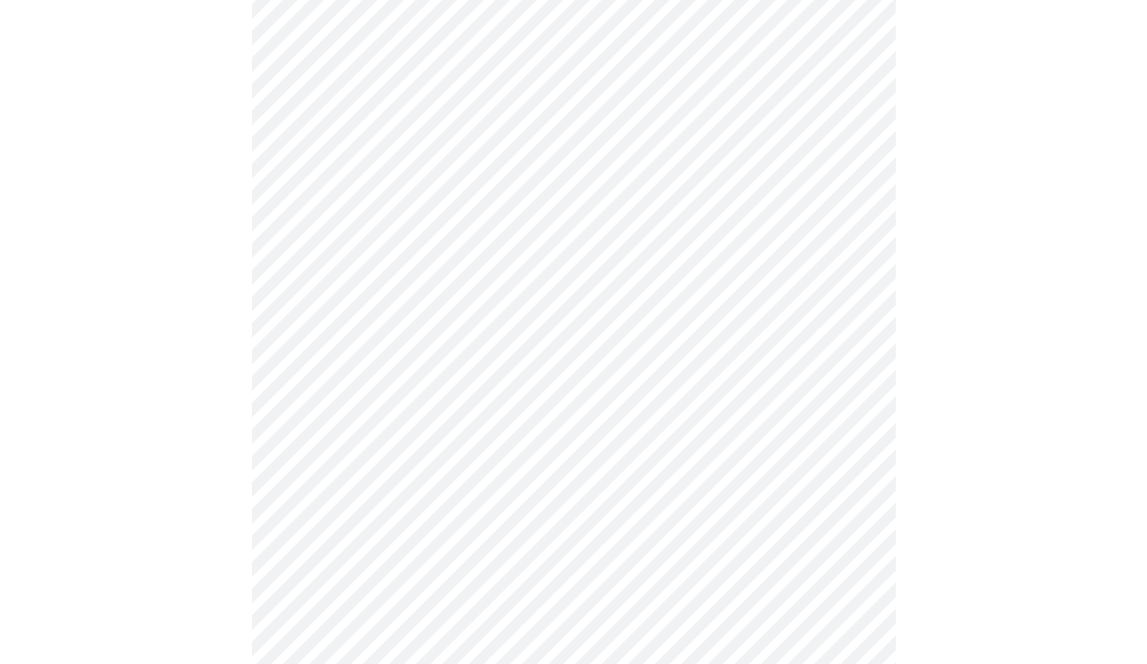
scroll to position [724, 0]
click at [421, 487] on body "MyMenopauseRx Appointments Messaging Labs 1 Uploads Medications Community Refer…" at bounding box center [573, 67] width 1134 height 1570
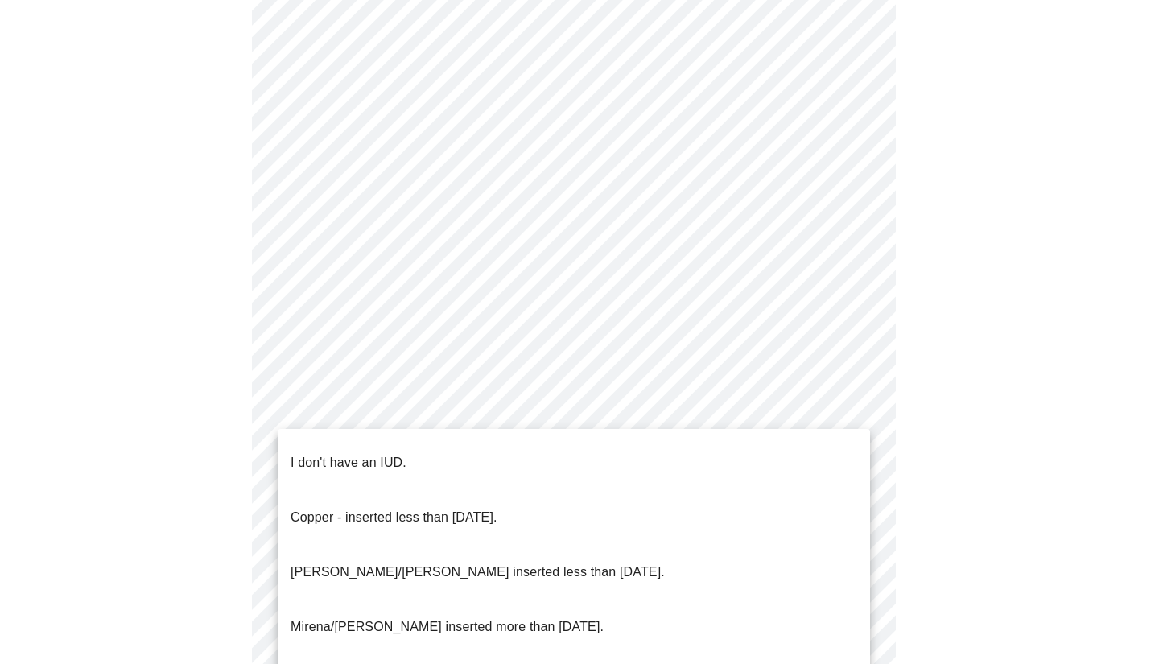
click at [398, 460] on span "I don't have an IUD." at bounding box center [349, 462] width 116 height 45
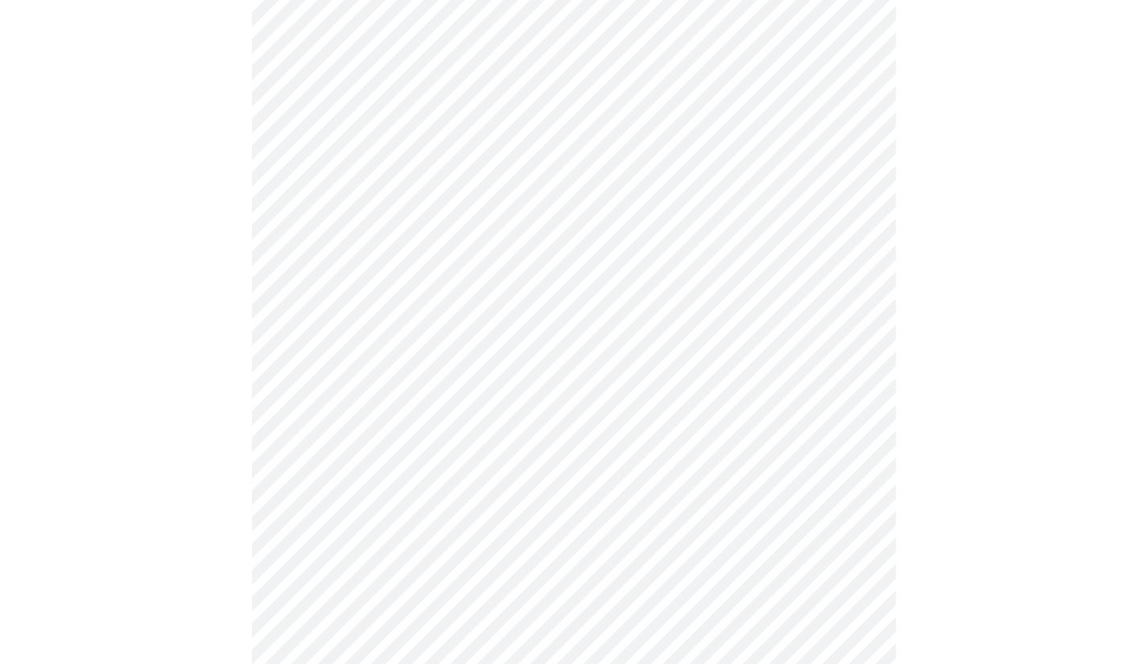
scroll to position [885, 0]
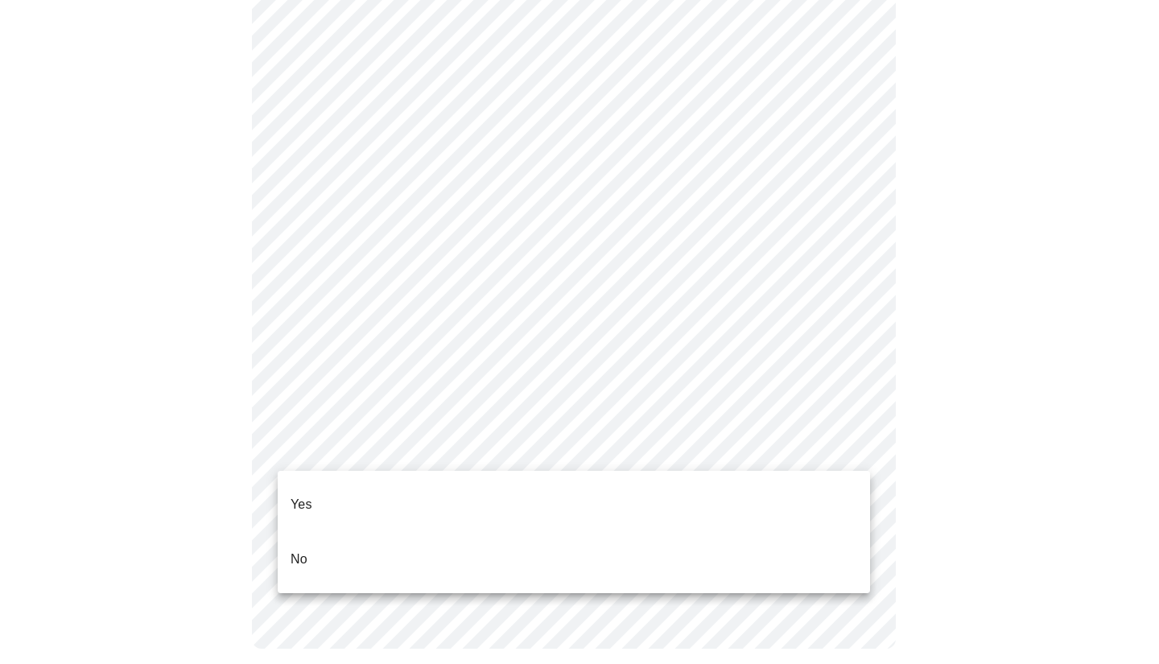
click at [393, 485] on li "Yes" at bounding box center [574, 504] width 592 height 55
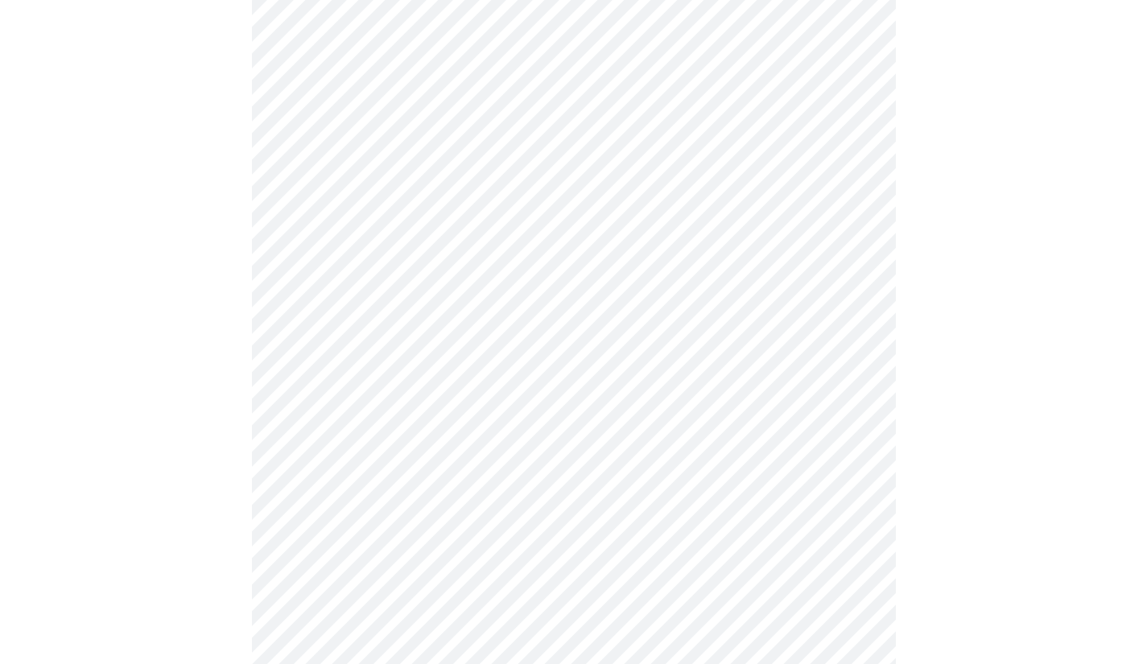
scroll to position [4266, 0]
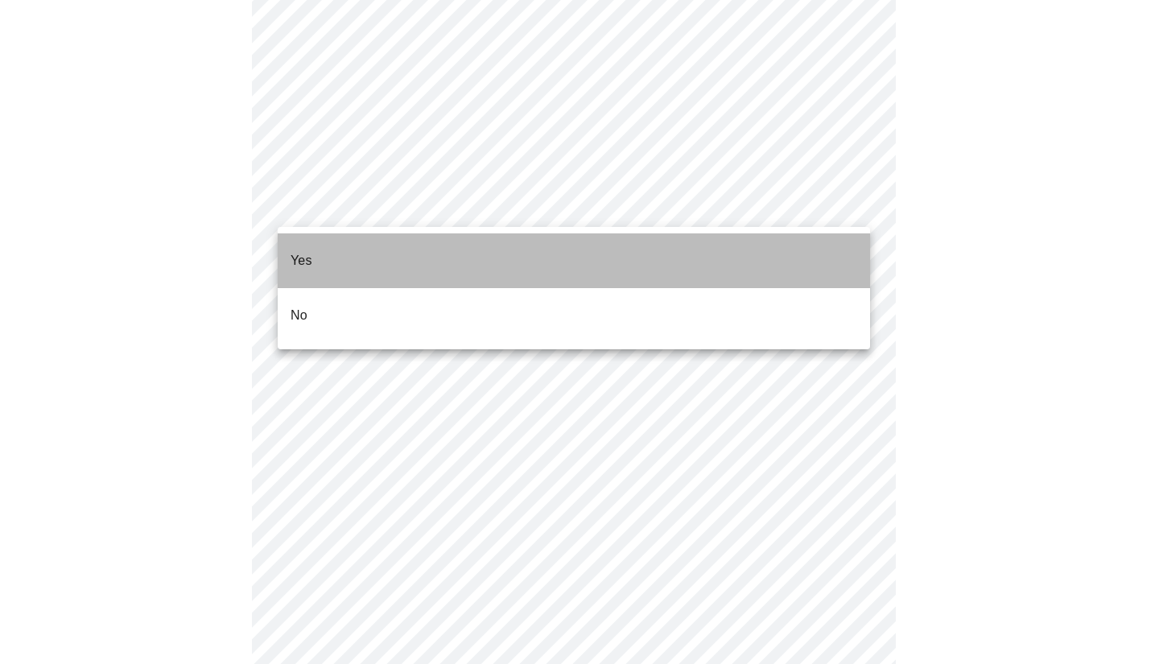
drag, startPoint x: 427, startPoint y: 270, endPoint x: 427, endPoint y: 291, distance: 20.1
click at [427, 291] on ul "Yes No" at bounding box center [574, 288] width 592 height 122
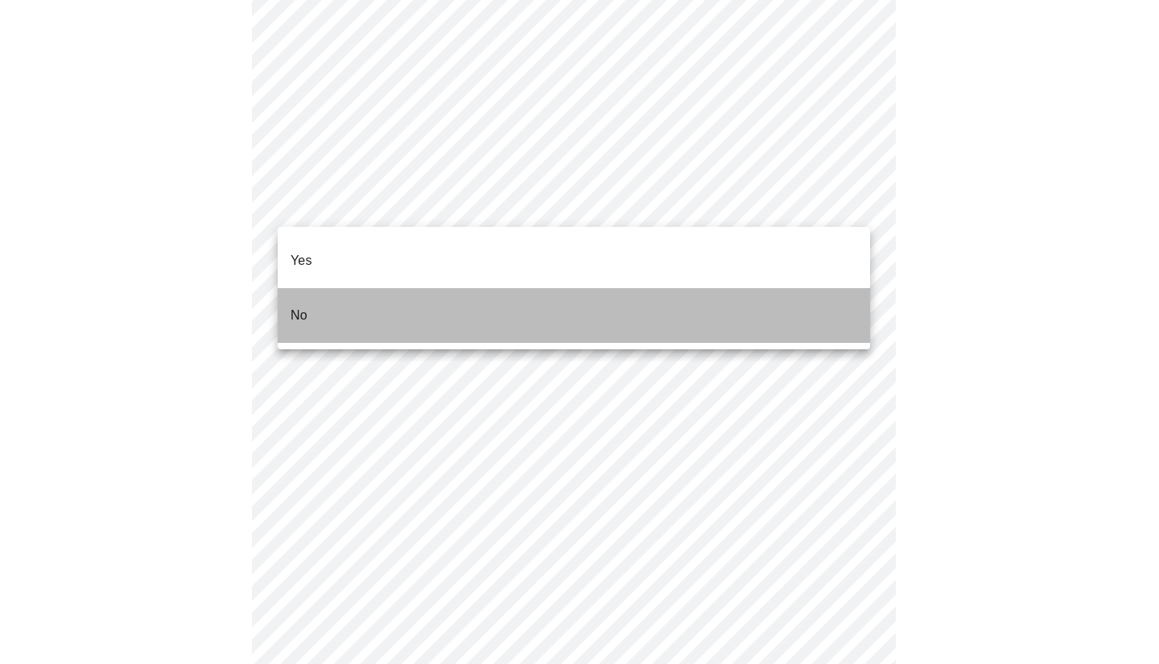
click at [427, 291] on li "No" at bounding box center [574, 315] width 592 height 55
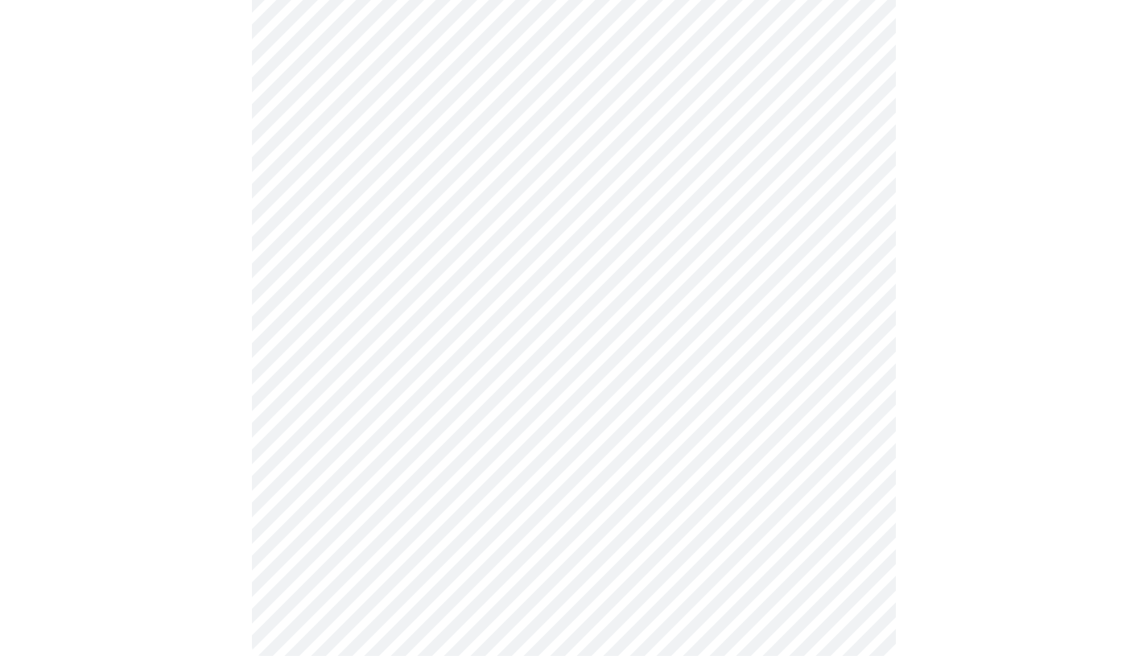
scroll to position [782, 0]
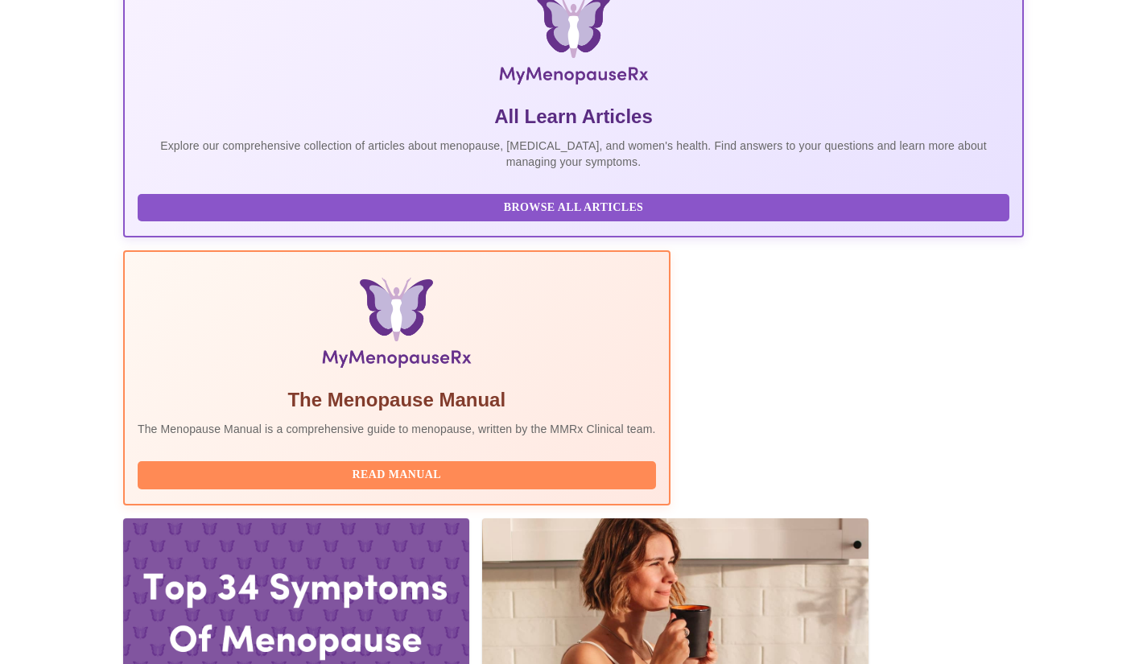
scroll to position [402, 0]
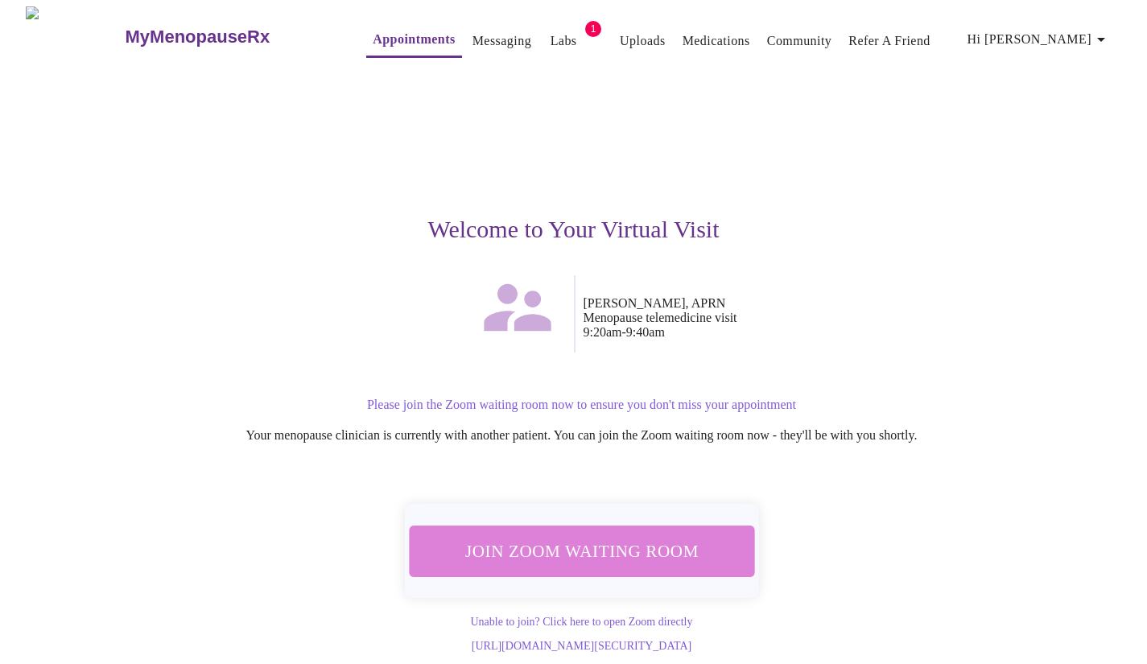
click at [605, 543] on span "Join Zoom Waiting Room" at bounding box center [581, 551] width 305 height 30
